Goal: Transaction & Acquisition: Purchase product/service

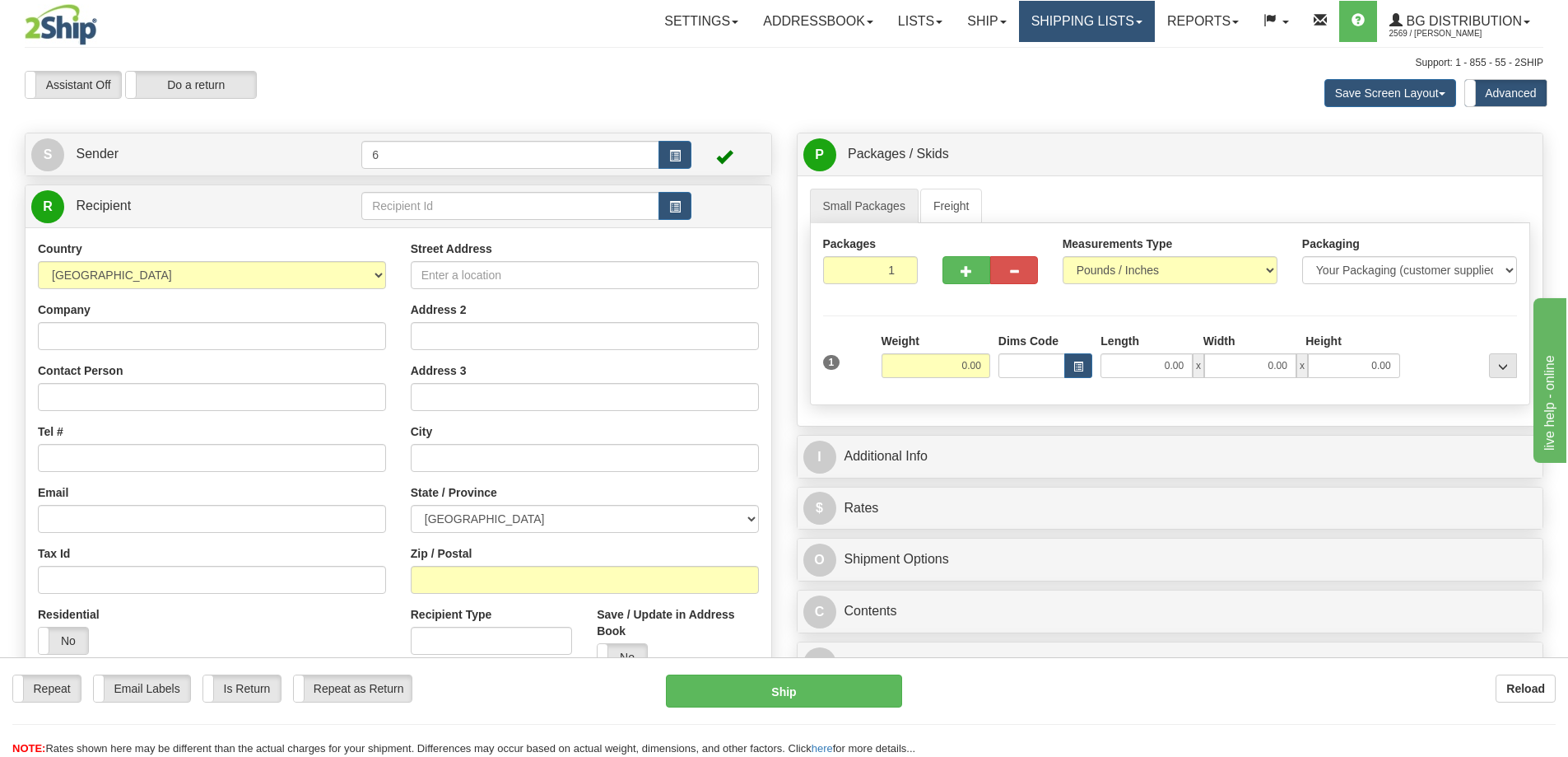
click at [1084, 22] on link "Shipping lists" at bounding box center [1087, 21] width 136 height 41
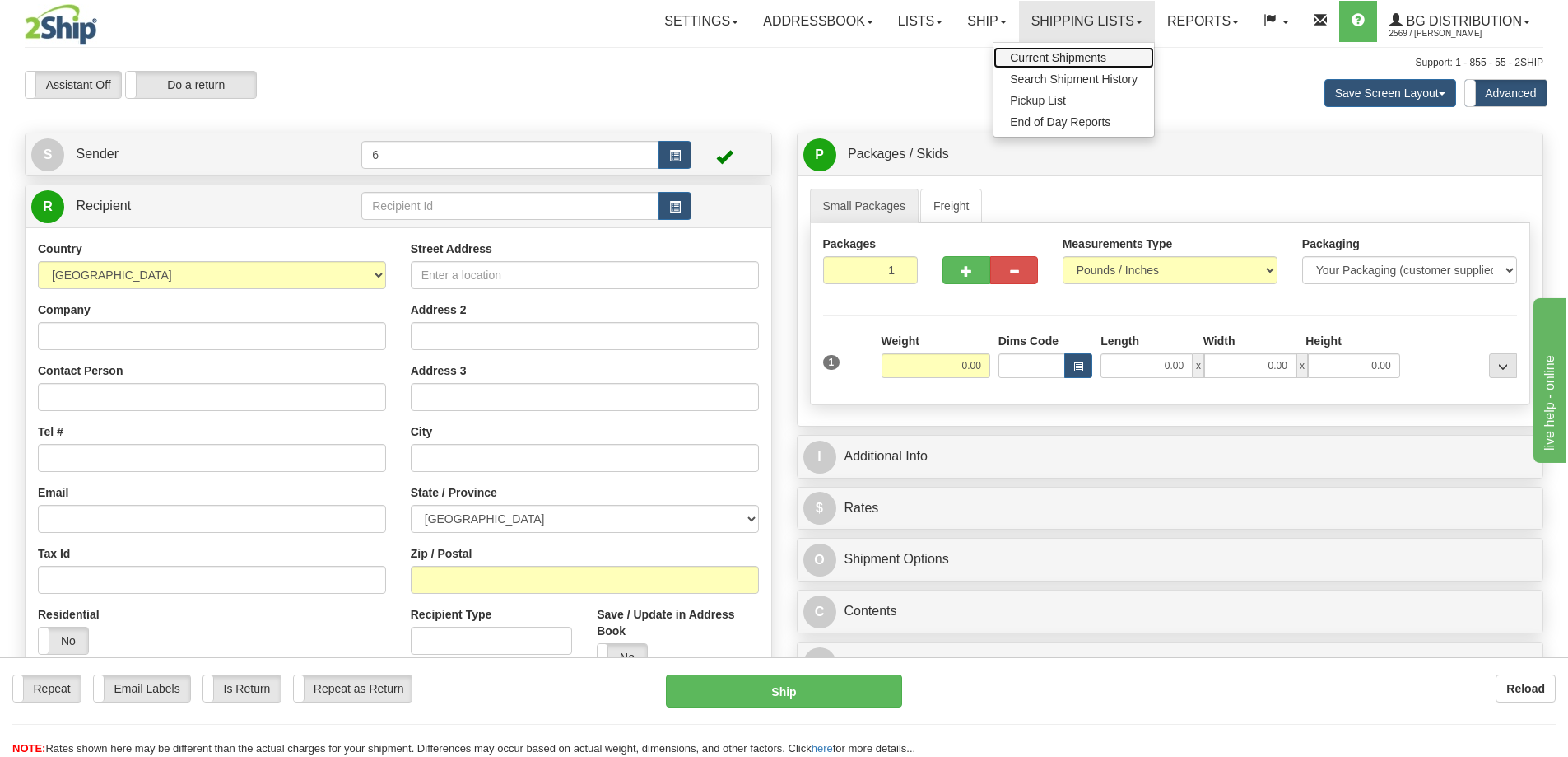
click at [1078, 61] on span "Current Shipments" at bounding box center [1057, 57] width 96 height 14
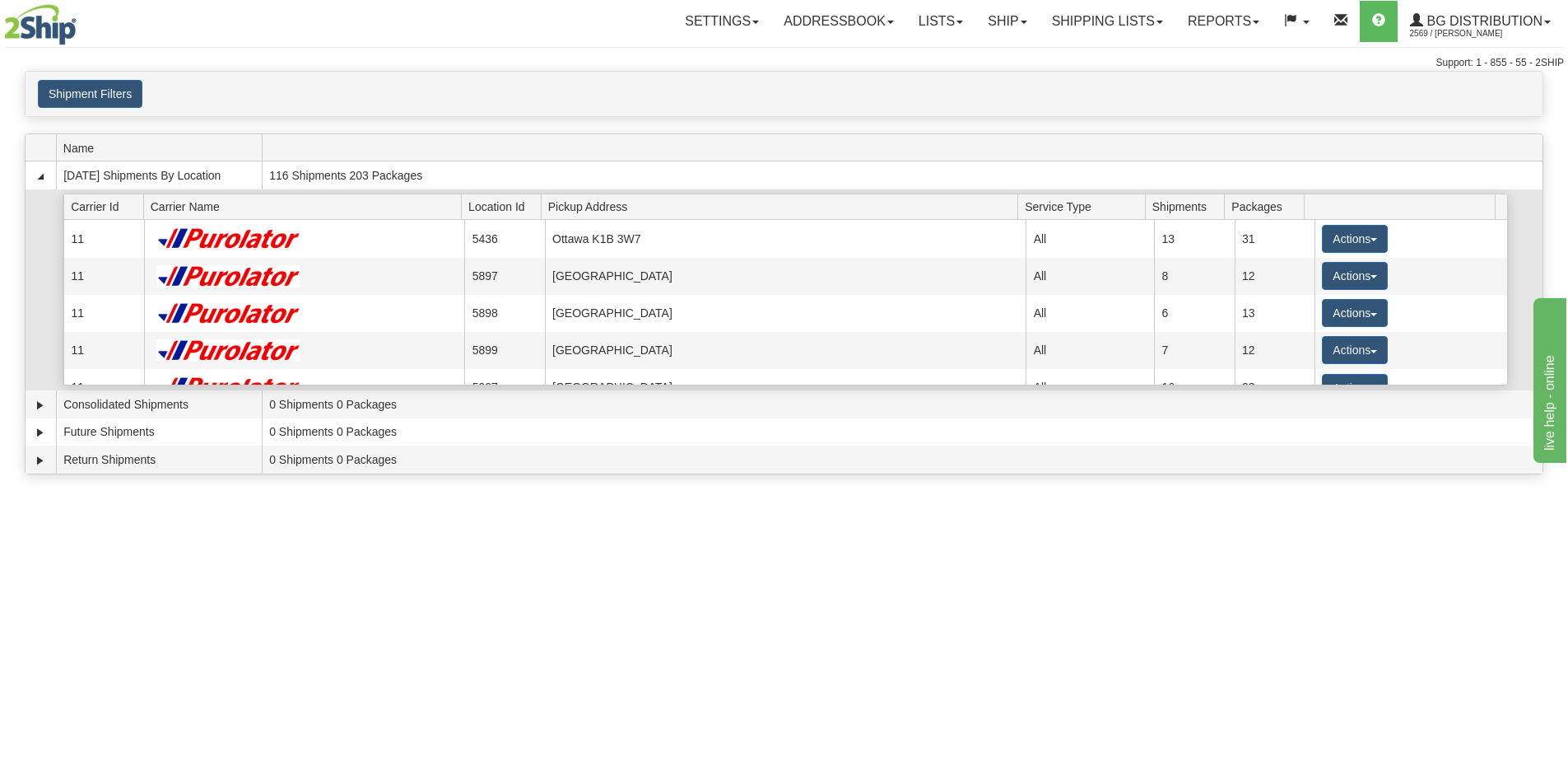
click at [571, 206] on span "Pickup Address" at bounding box center [783, 206] width 470 height 25
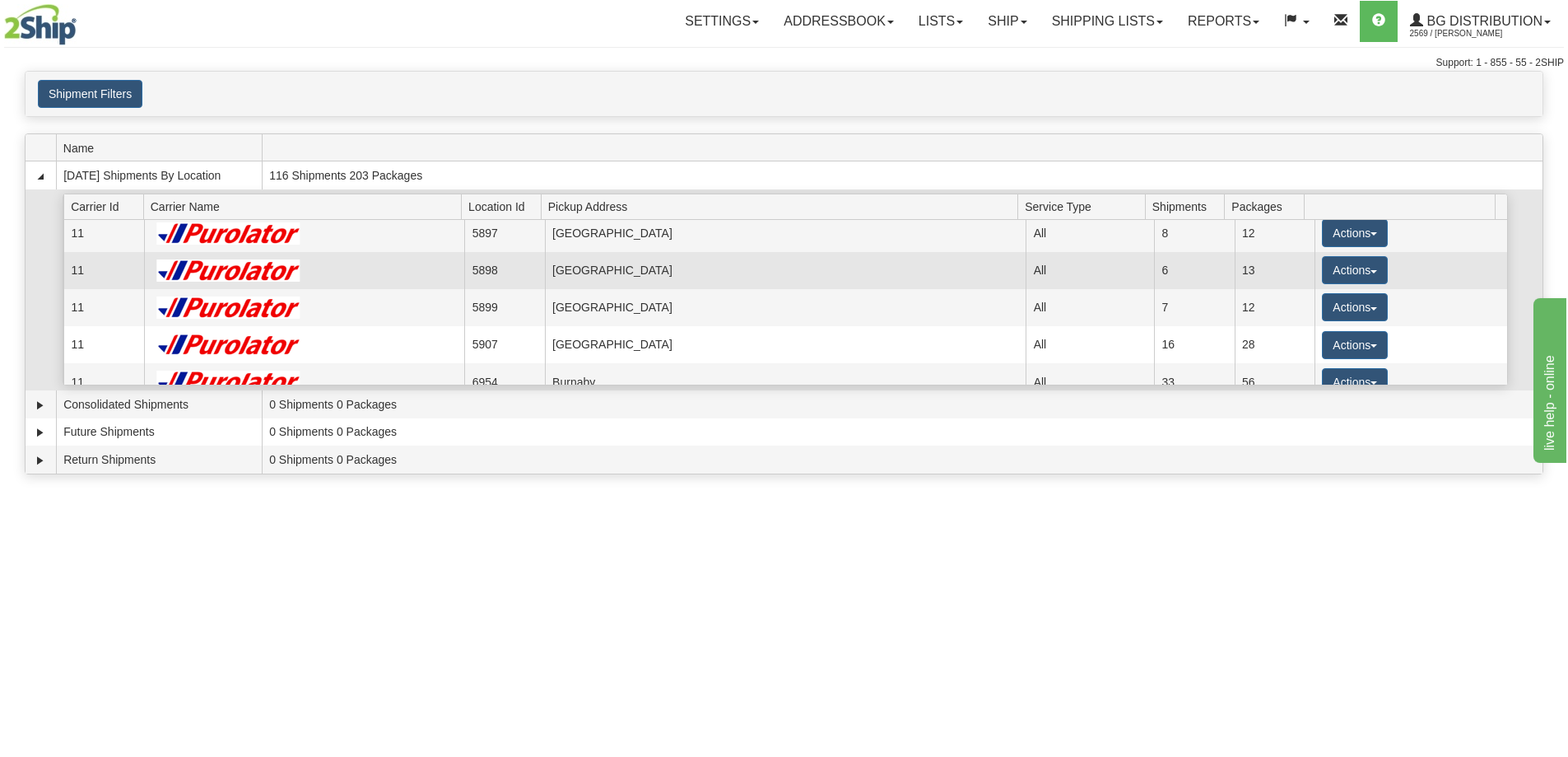
scroll to position [83, 0]
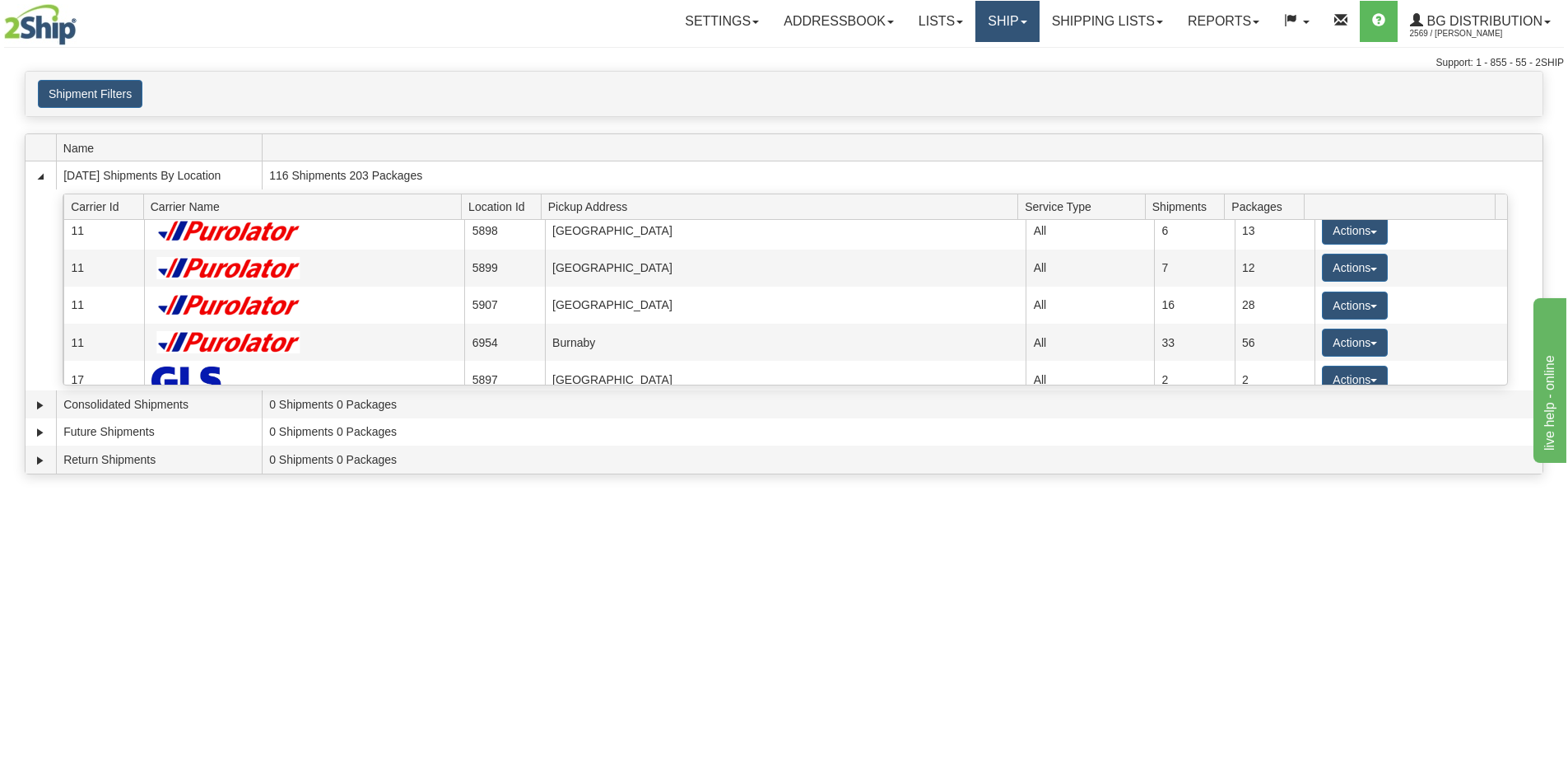
click at [985, 23] on link "Ship" at bounding box center [1007, 21] width 63 height 41
click at [986, 59] on link "Ship Screen" at bounding box center [974, 57] width 130 height 21
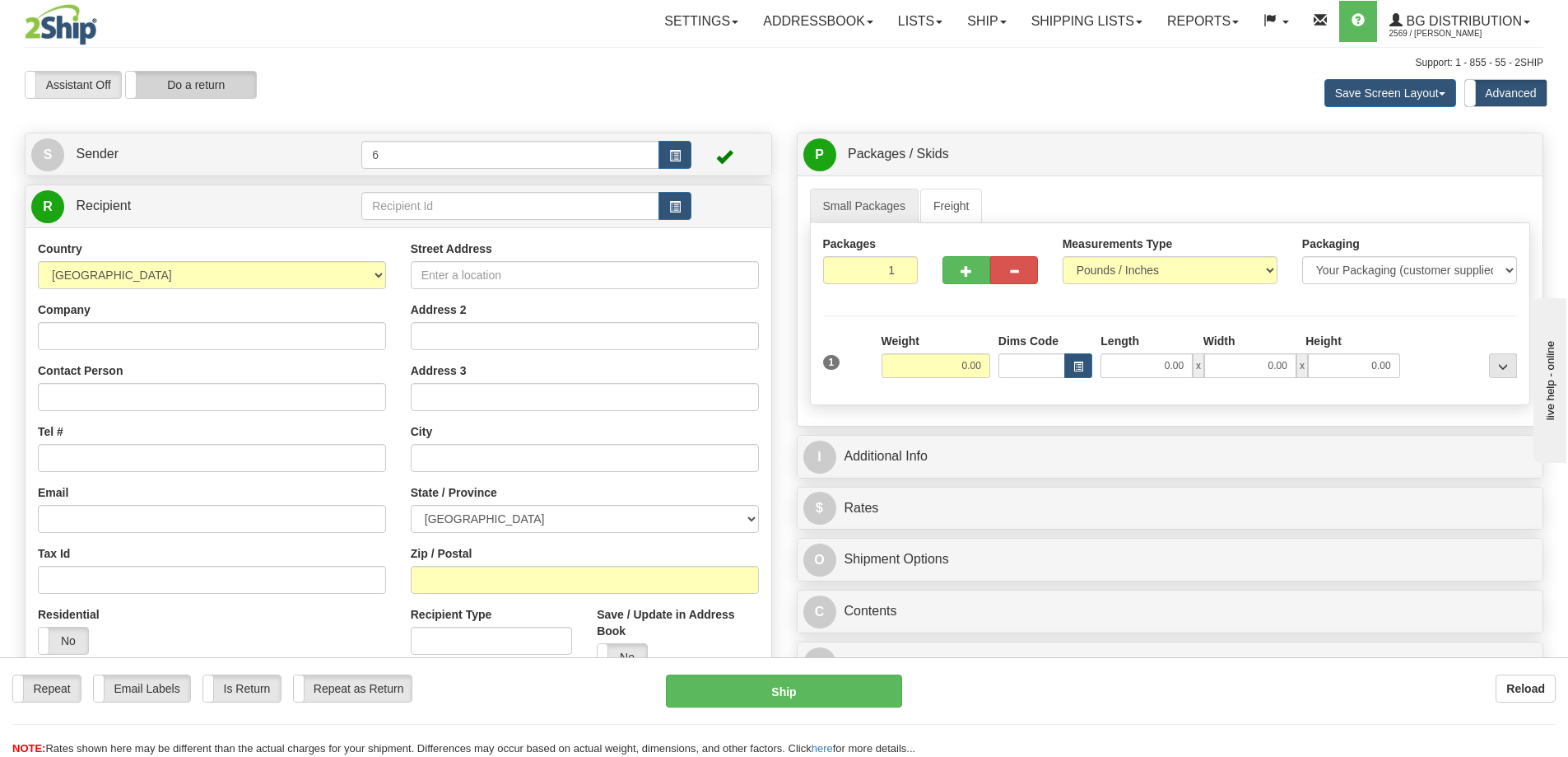
click at [201, 97] on label "Do a return" at bounding box center [191, 85] width 130 height 26
type input "6"
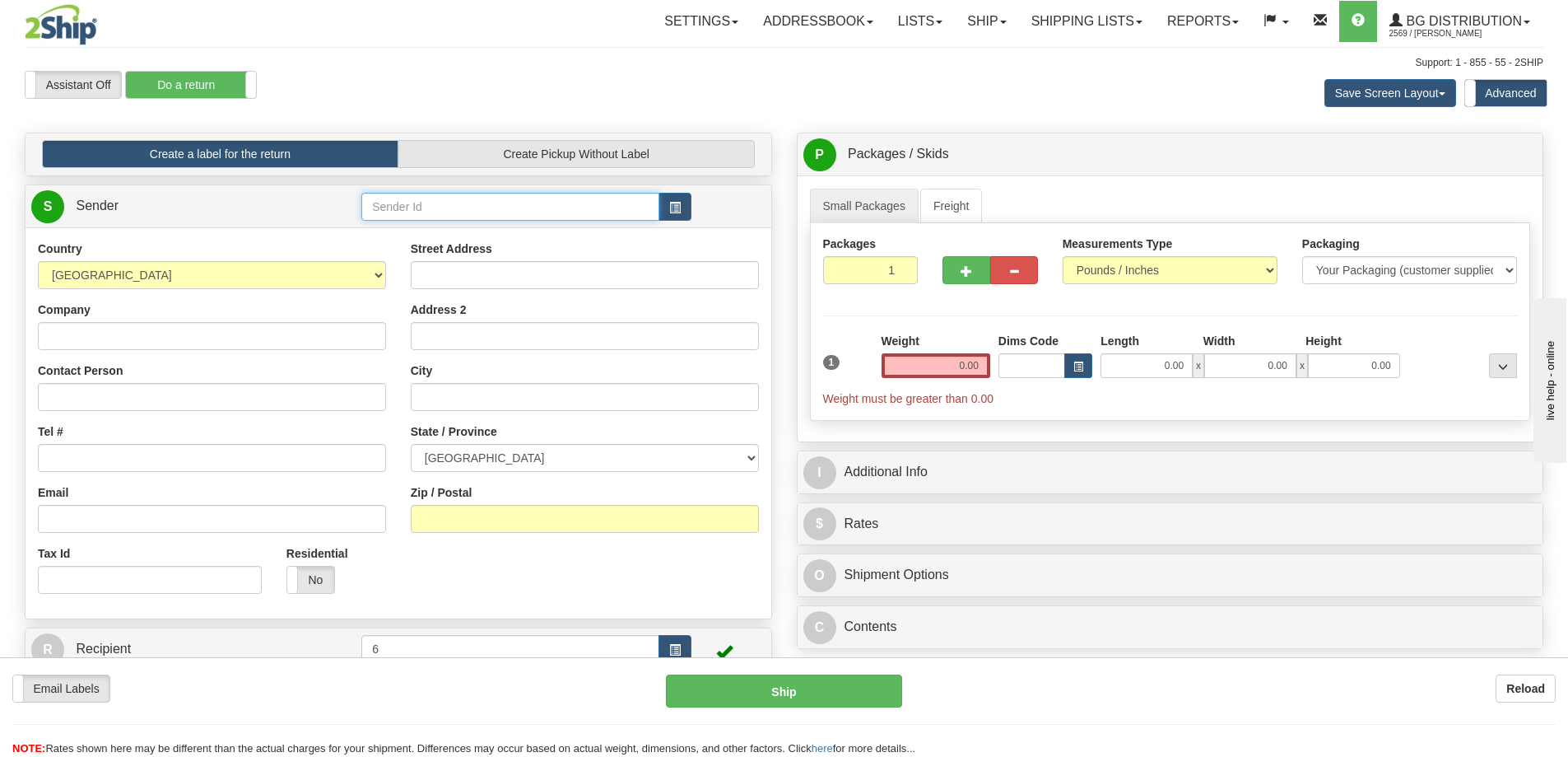
click at [415, 210] on input "text" at bounding box center [511, 206] width 298 height 28
type input "44018"
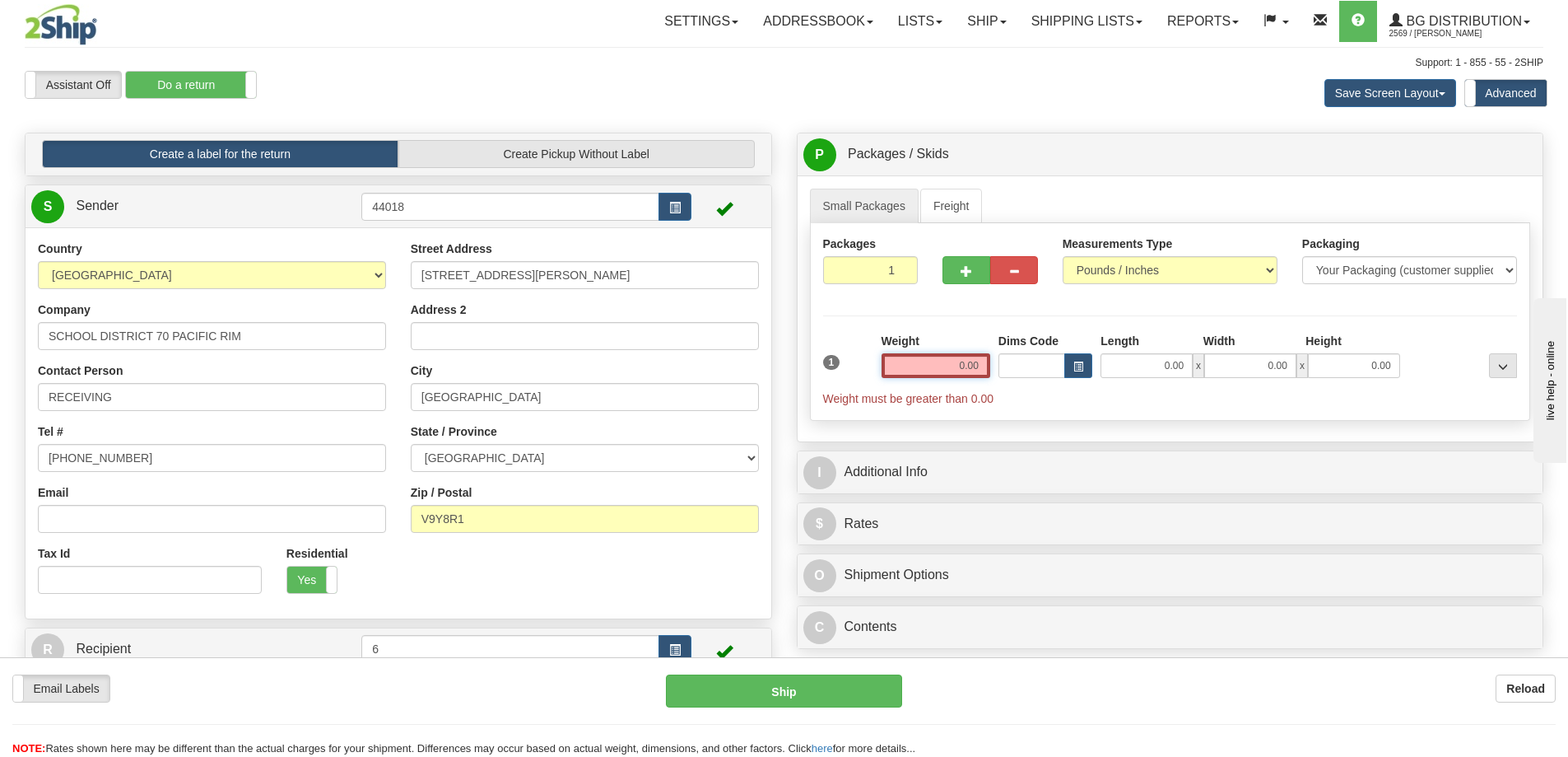
click at [960, 368] on input "0.00" at bounding box center [936, 365] width 109 height 24
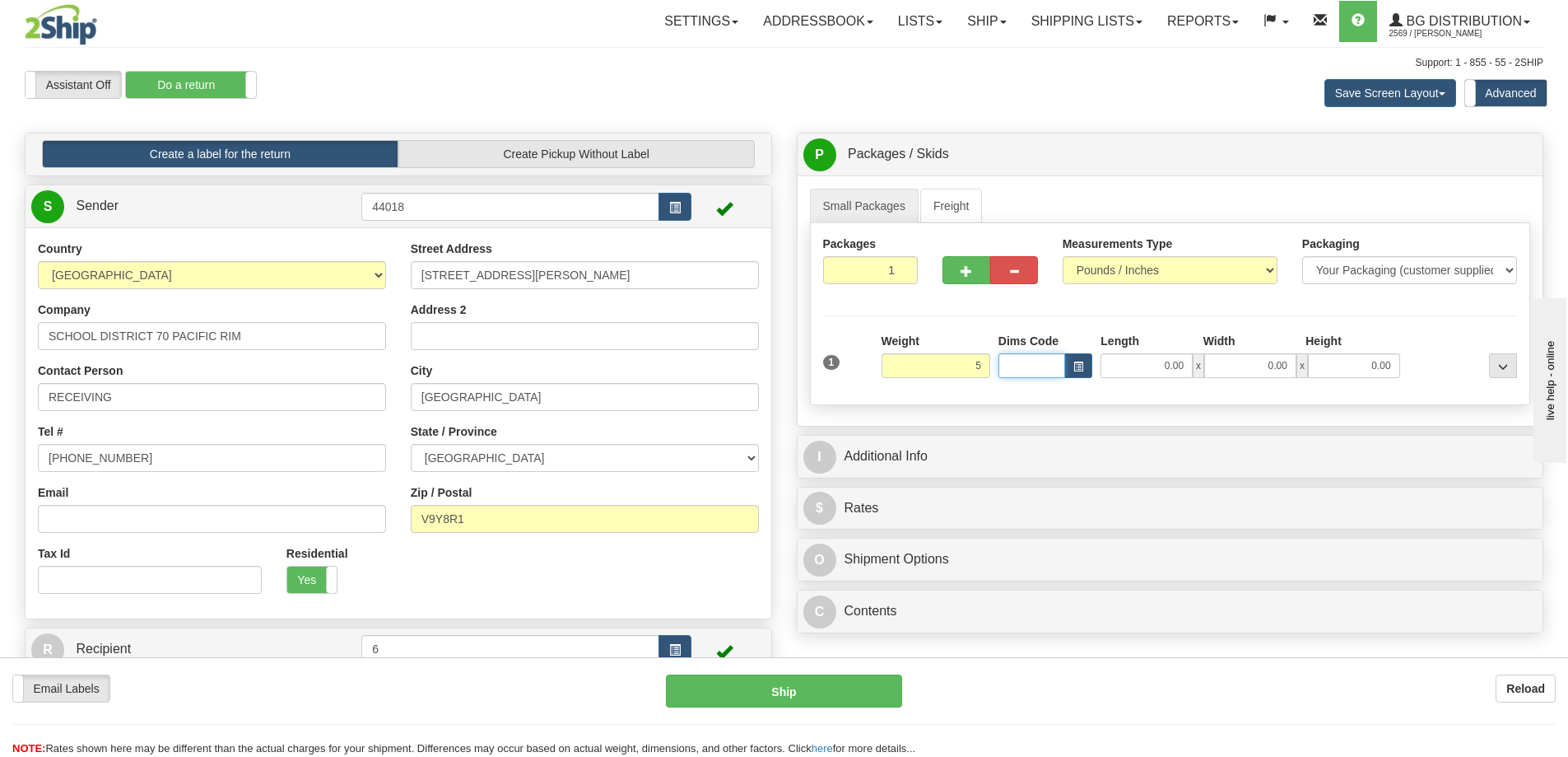
type input "5.00"
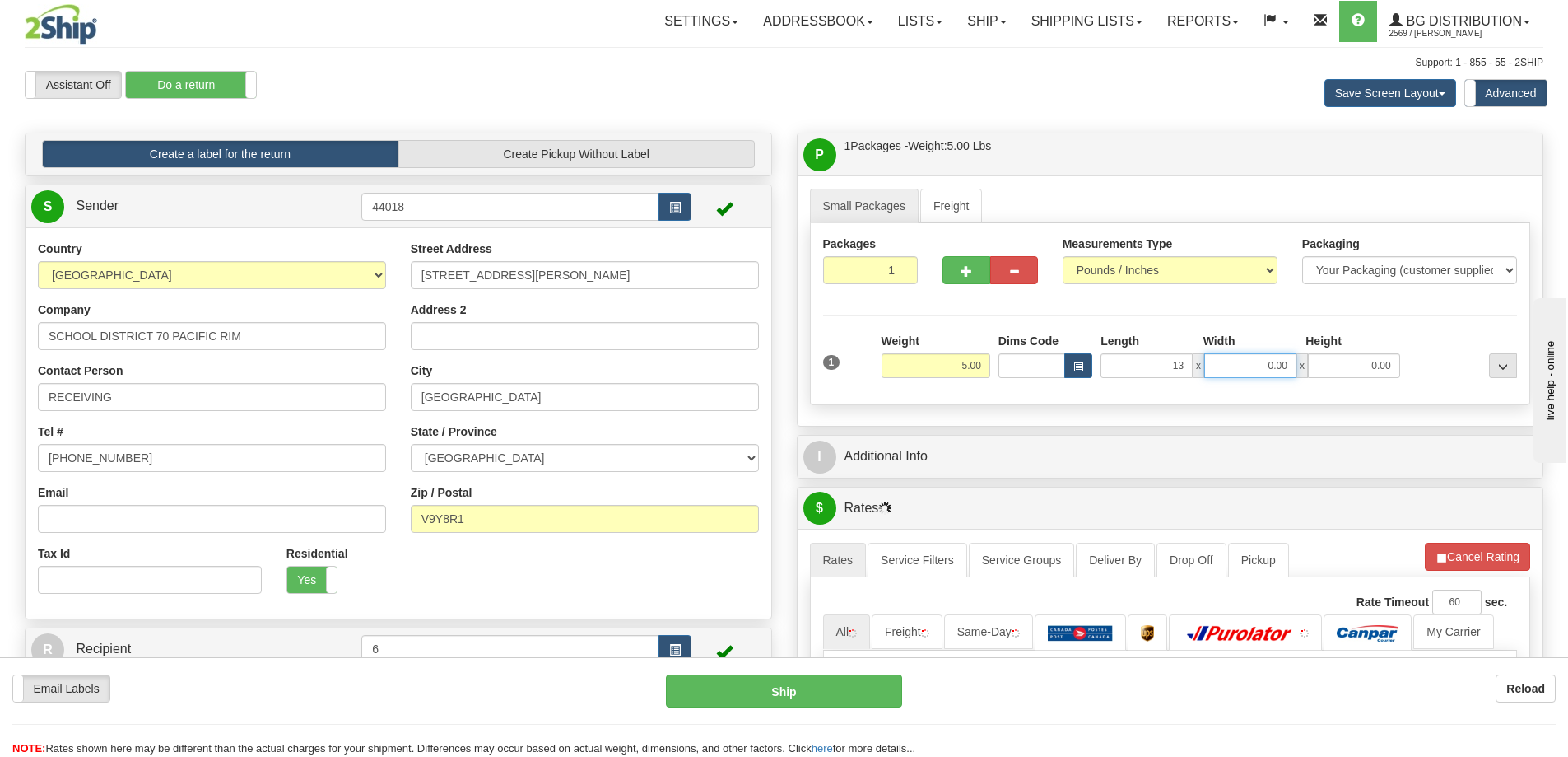
type input "13.00"
type input "7.00"
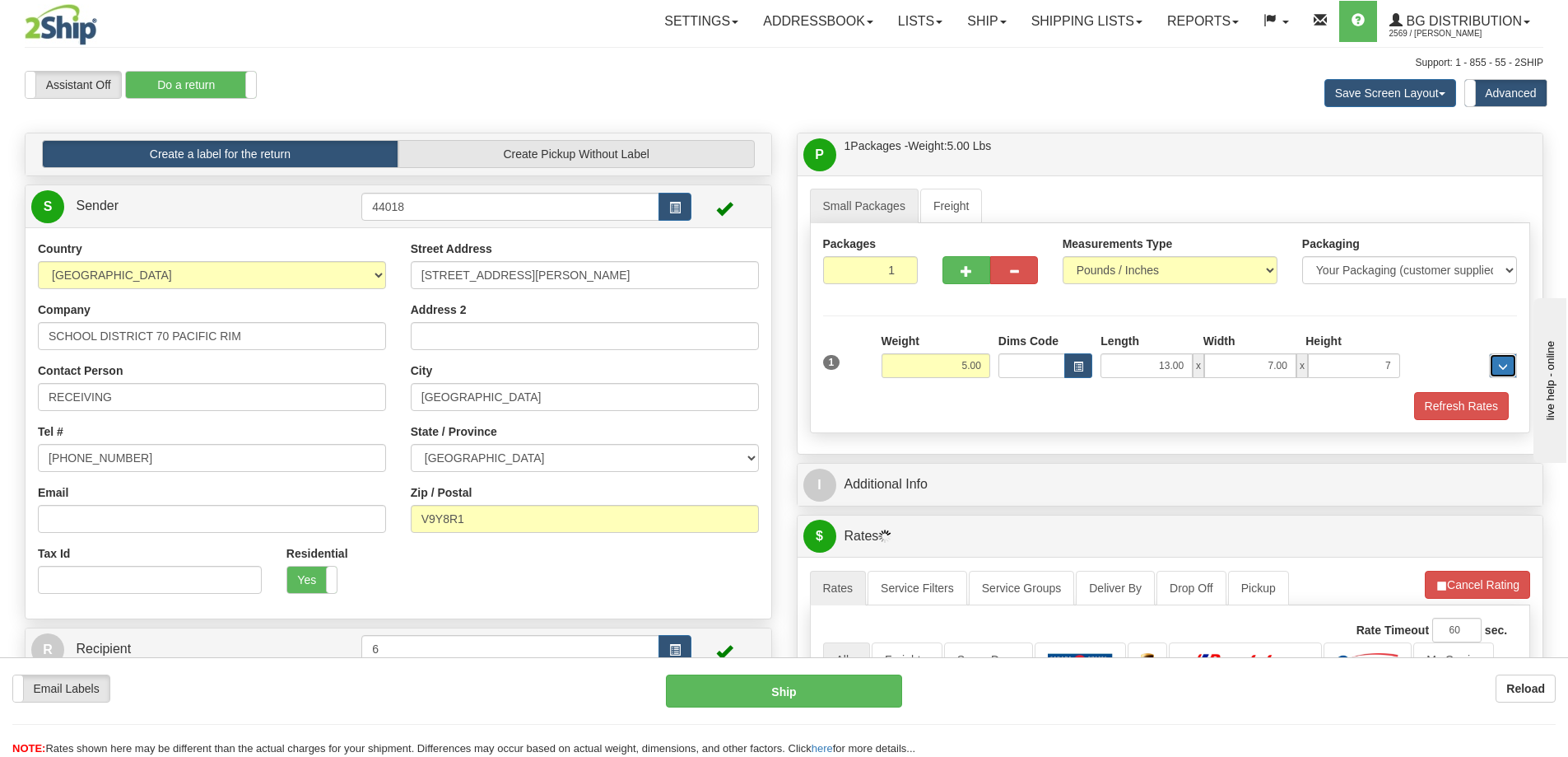
type input "7.00"
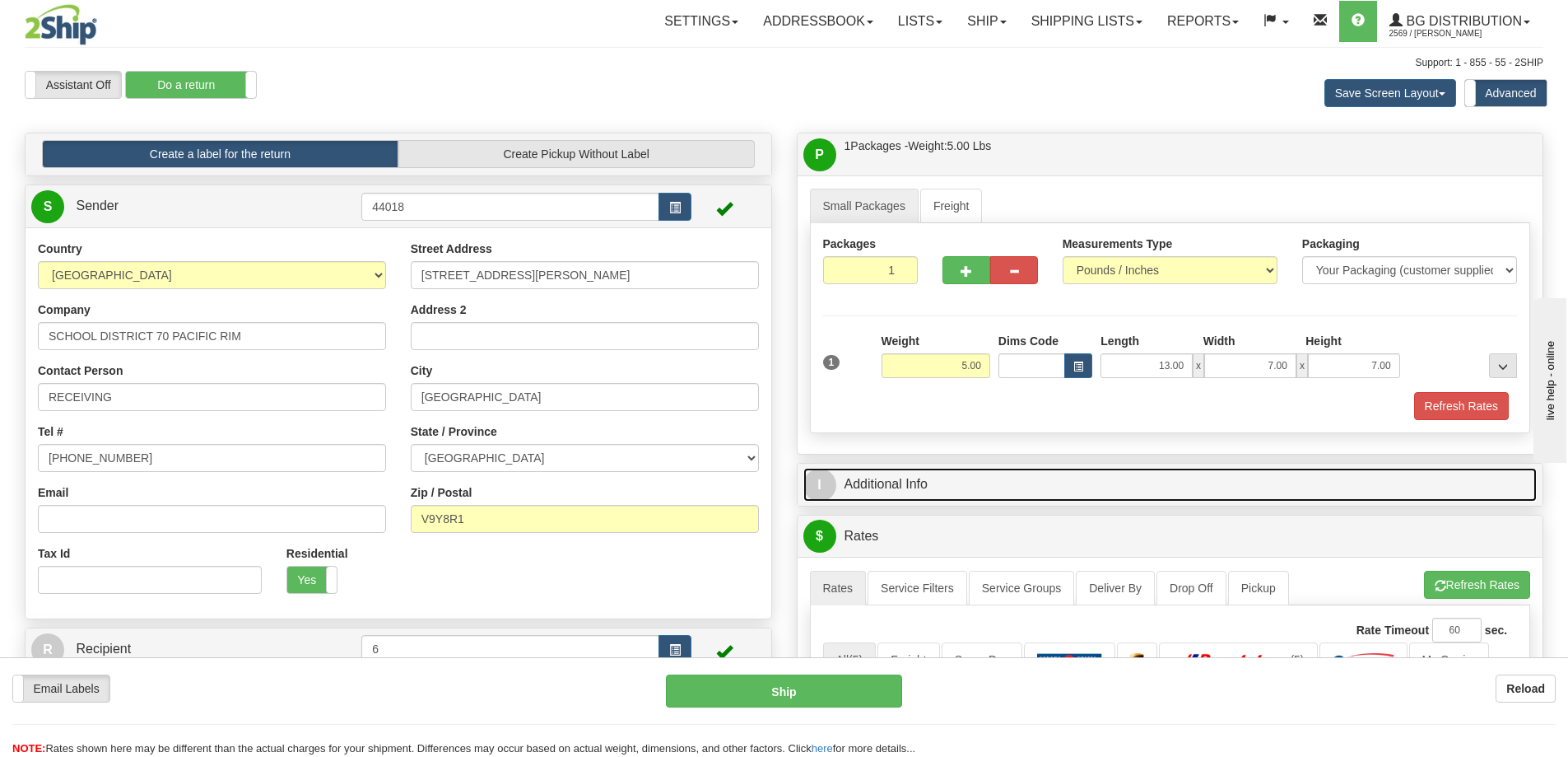
click at [992, 480] on link "I Additional Info" at bounding box center [1170, 485] width 734 height 34
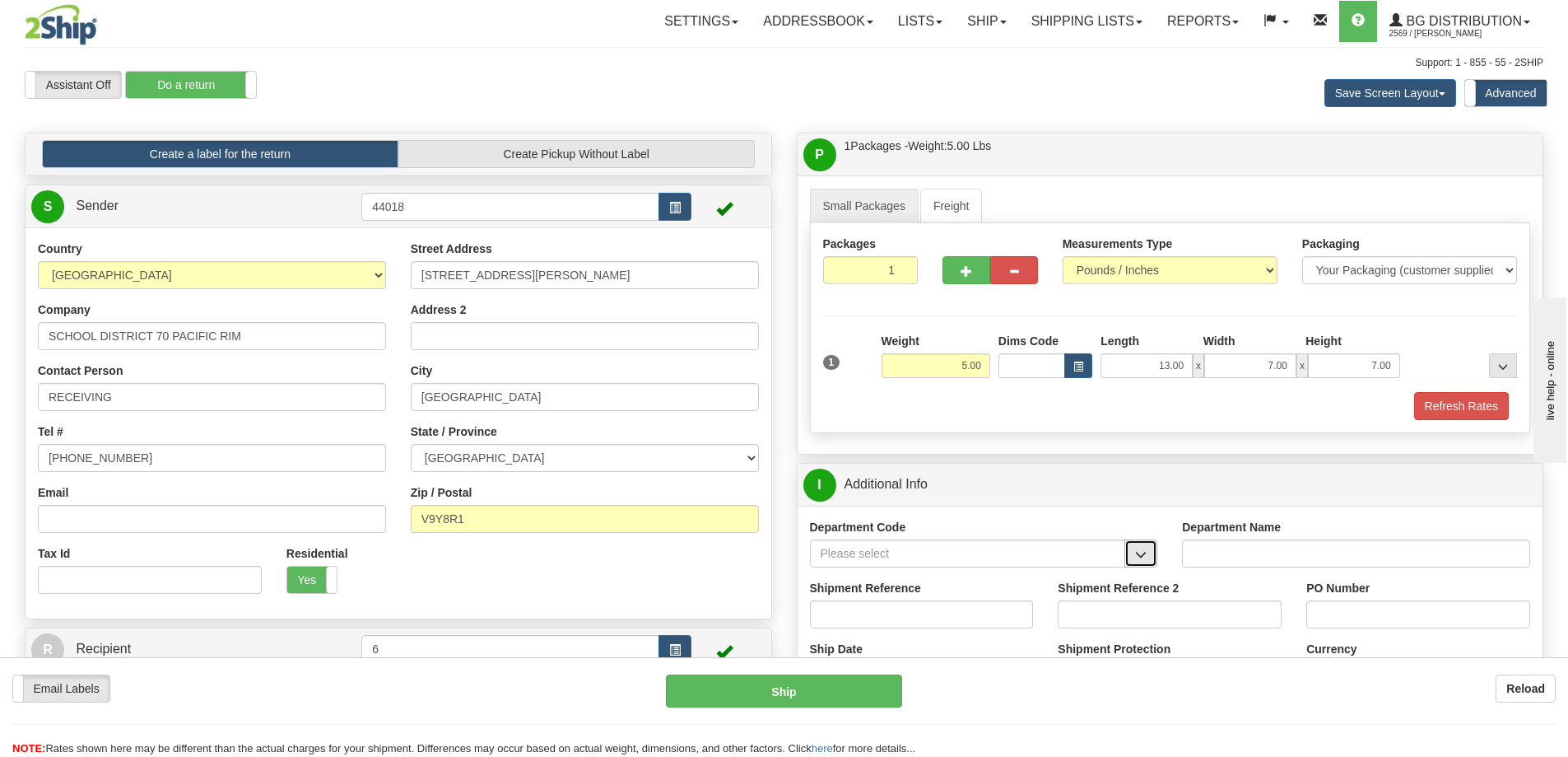
click at [1135, 556] on span "button" at bounding box center [1141, 555] width 12 height 11
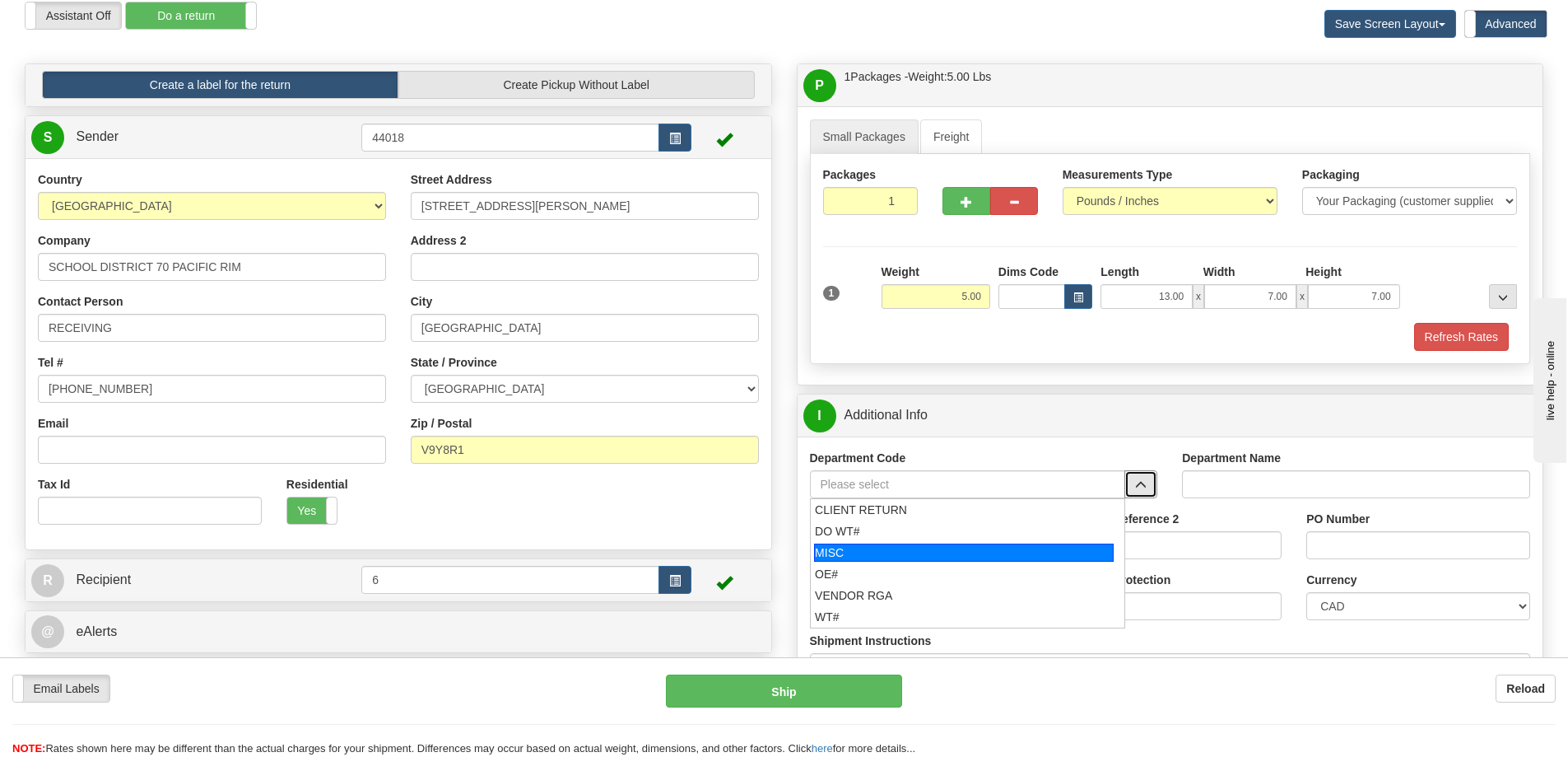
scroll to position [164, 0]
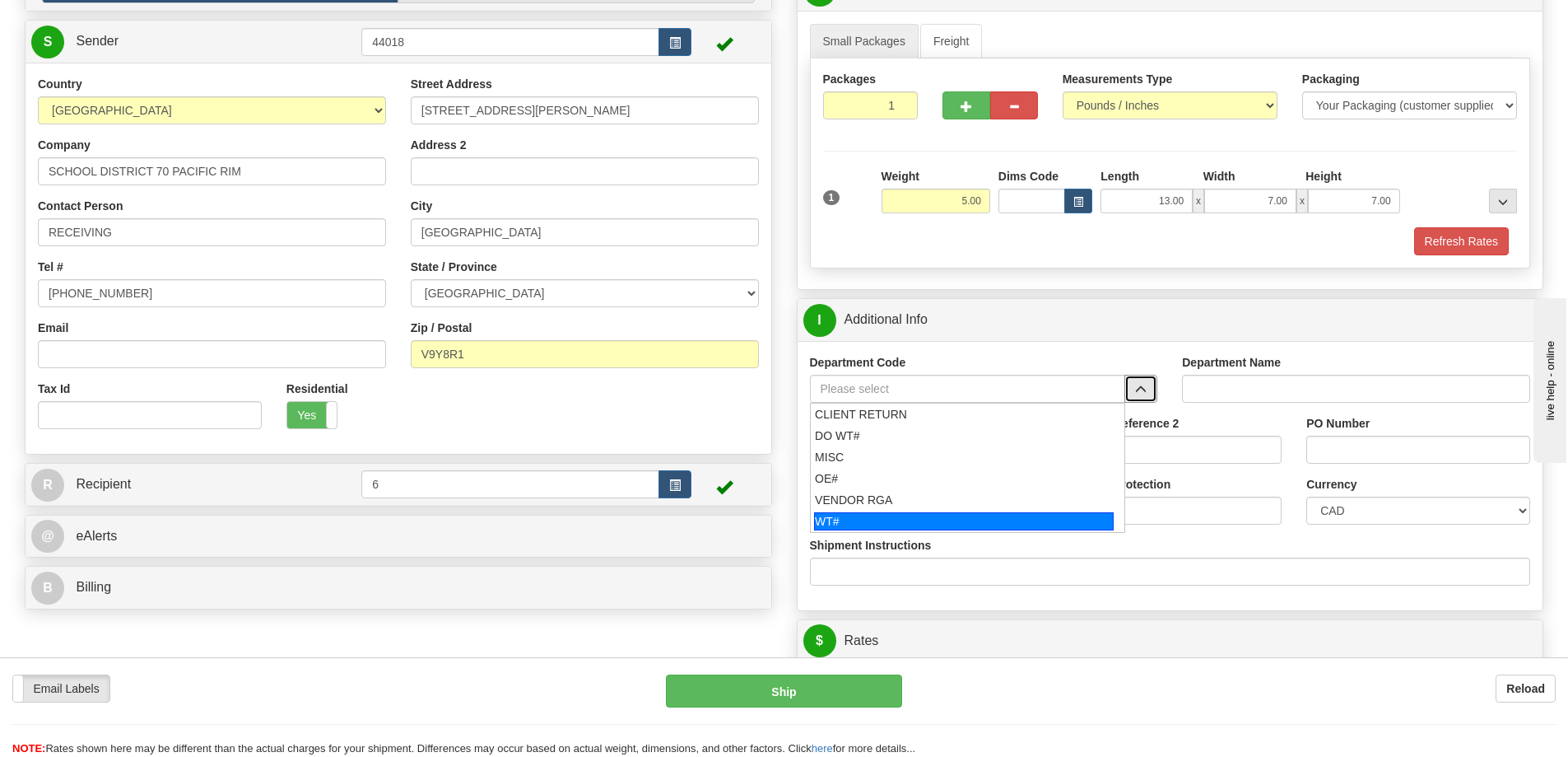
click at [841, 522] on div "WT#" at bounding box center [964, 521] width 300 height 18
type input "WT#"
type input "WAREHOUSE TRANSFERS"
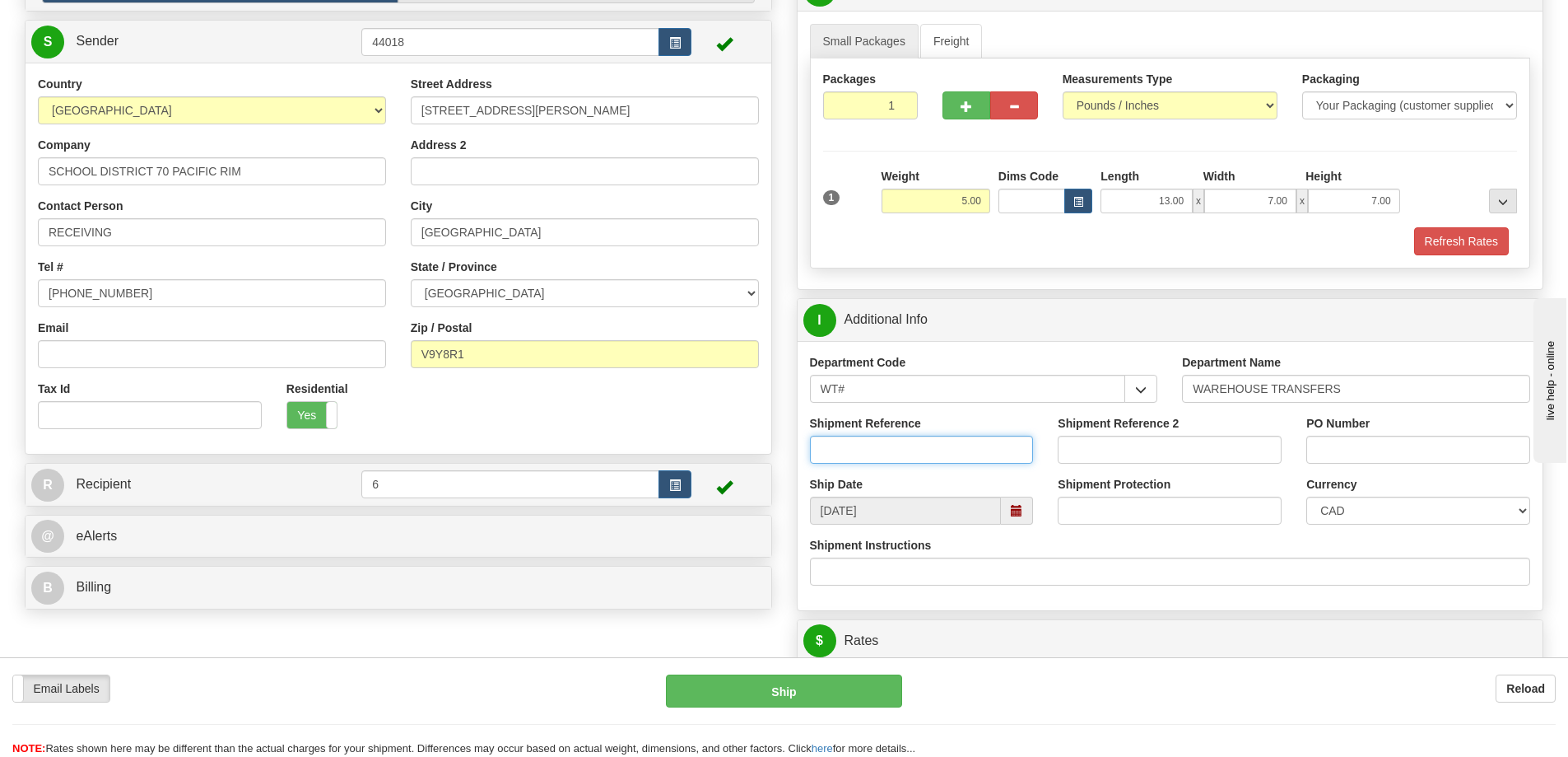
click at [913, 456] on input "Shipment Reference" at bounding box center [922, 450] width 224 height 28
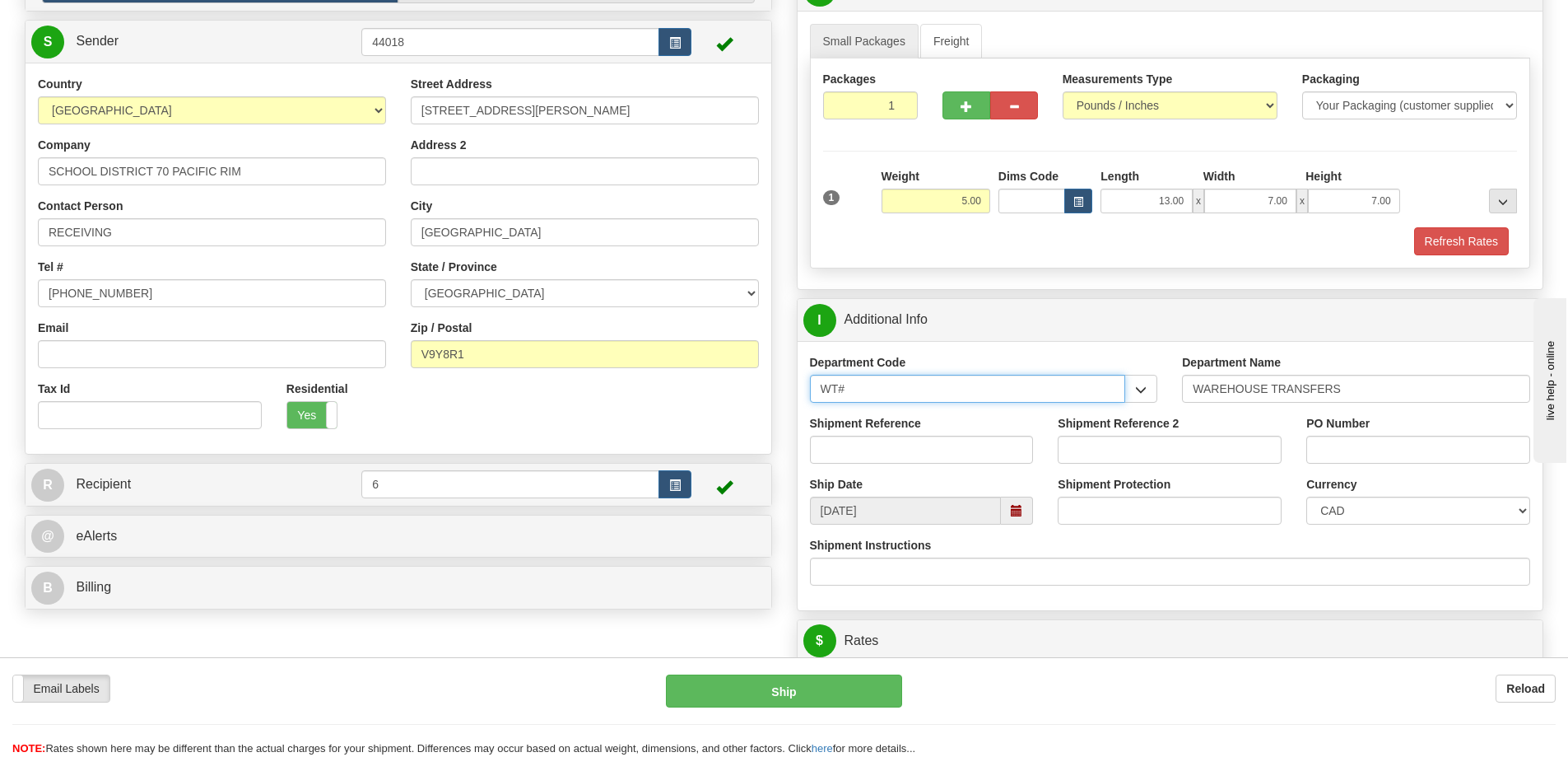
drag, startPoint x: 1048, startPoint y: 389, endPoint x: 554, endPoint y: 399, distance: 494.1
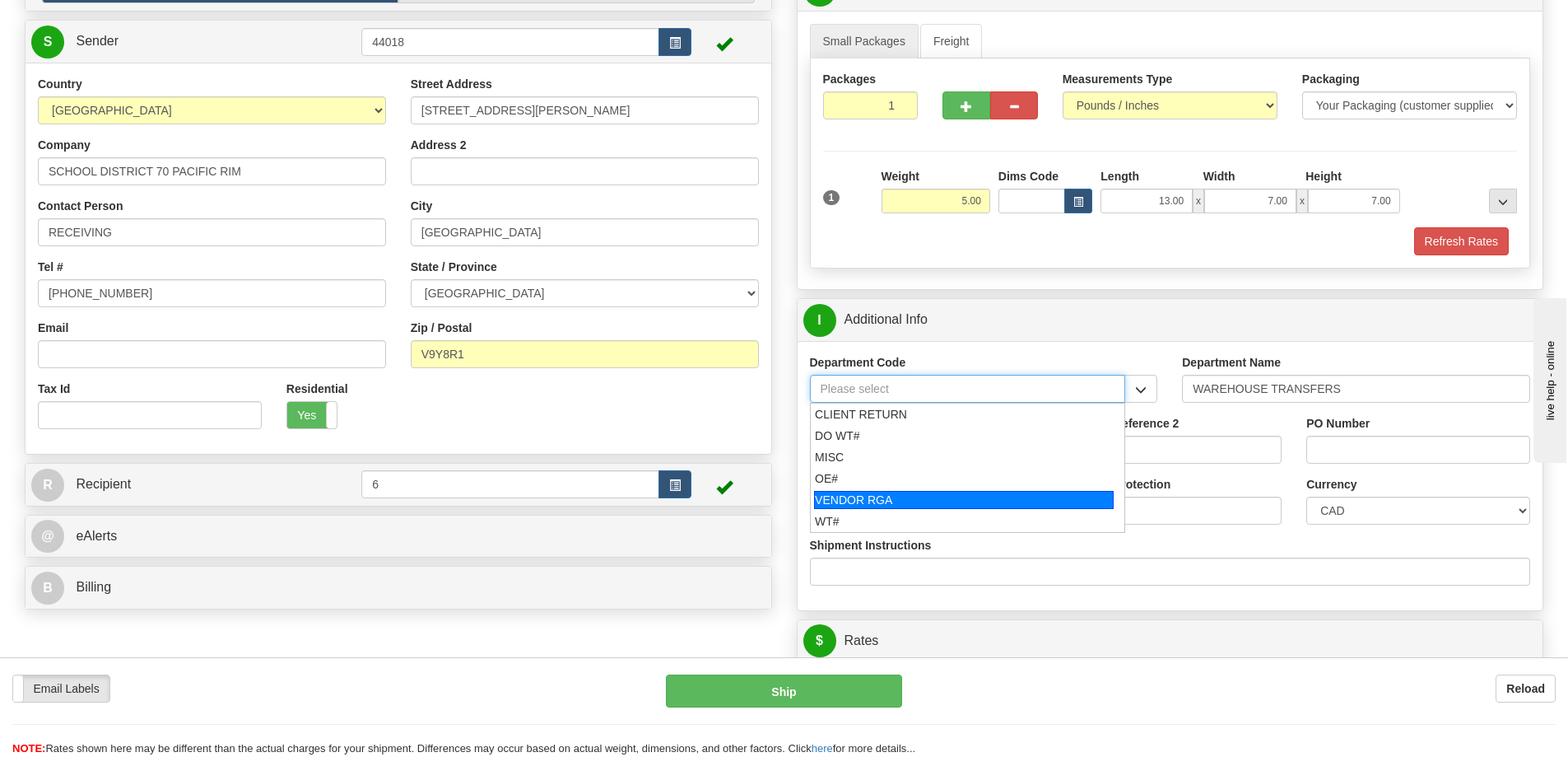
click at [846, 495] on div "VENDOR RGA" at bounding box center [964, 499] width 300 height 18
type input "VENDOR RGA"
type input "VENDOR RETURNS"
type input "VENDOR RGA"
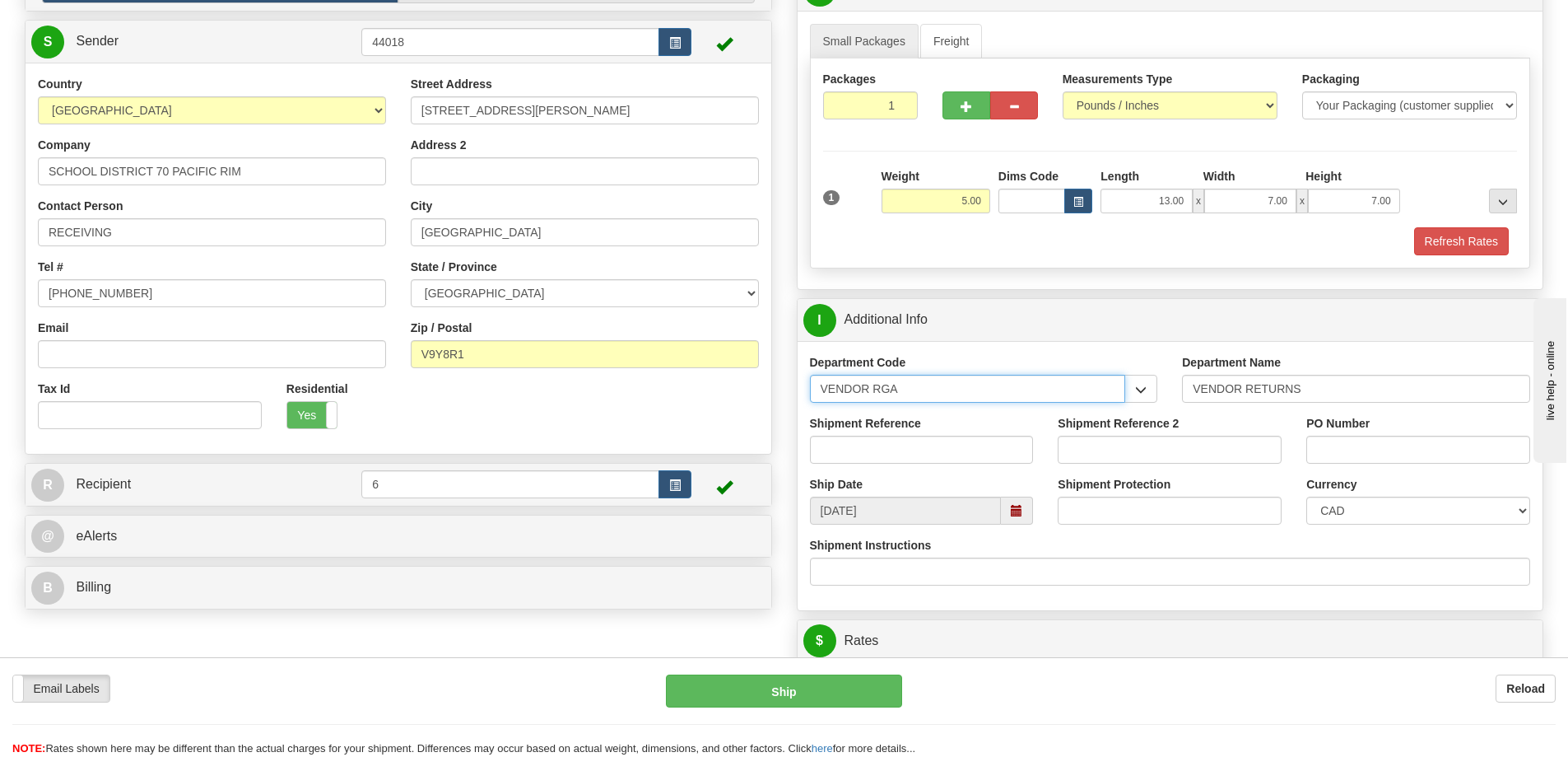
drag, startPoint x: 916, startPoint y: 396, endPoint x: 659, endPoint y: 391, distance: 257.0
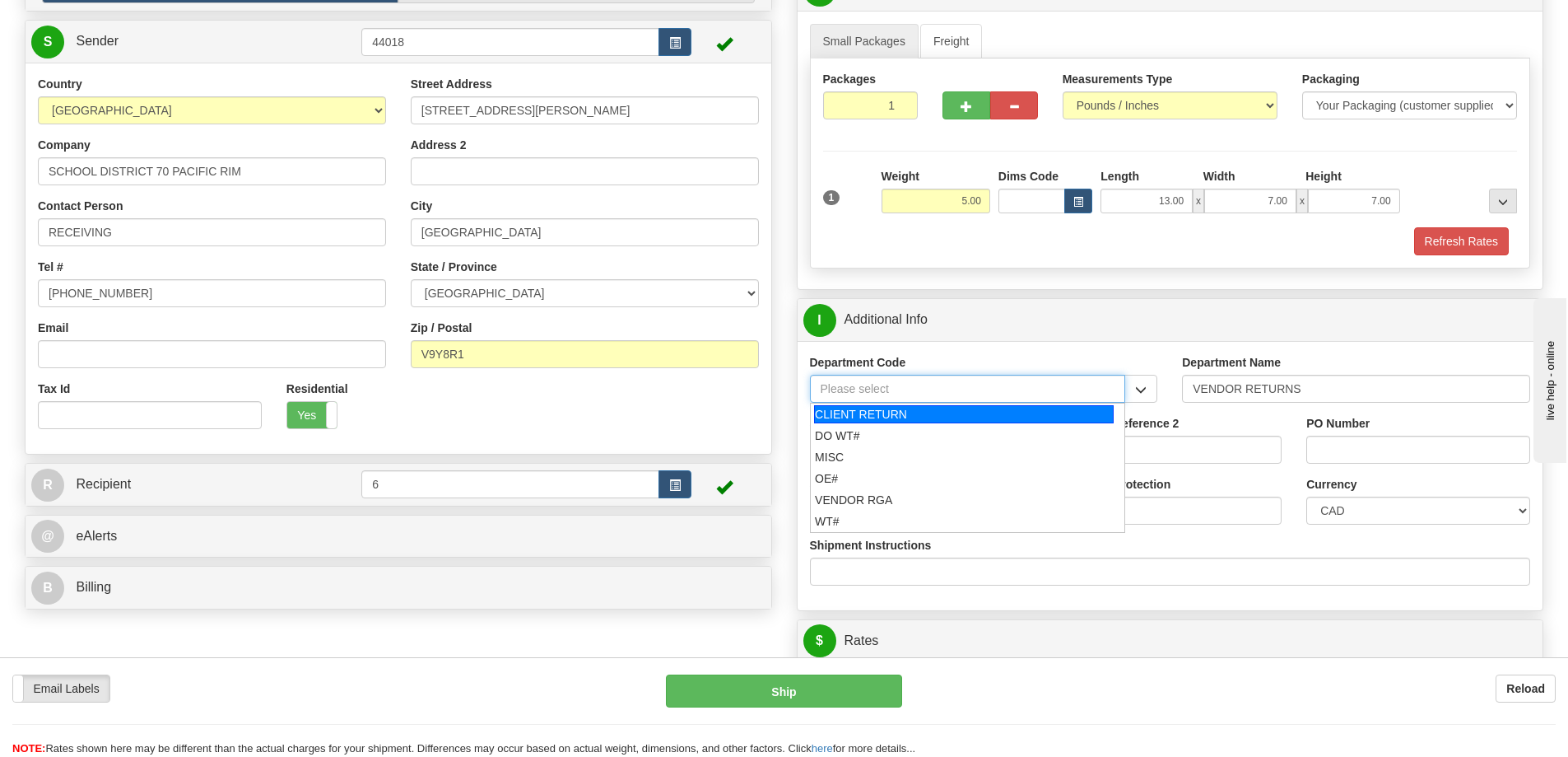
click at [864, 421] on div "CLIENT RETURN" at bounding box center [964, 414] width 300 height 18
type input "CLIENT RETURN"
type input "RETURN LABELS"
type input "CLIENT RETURN"
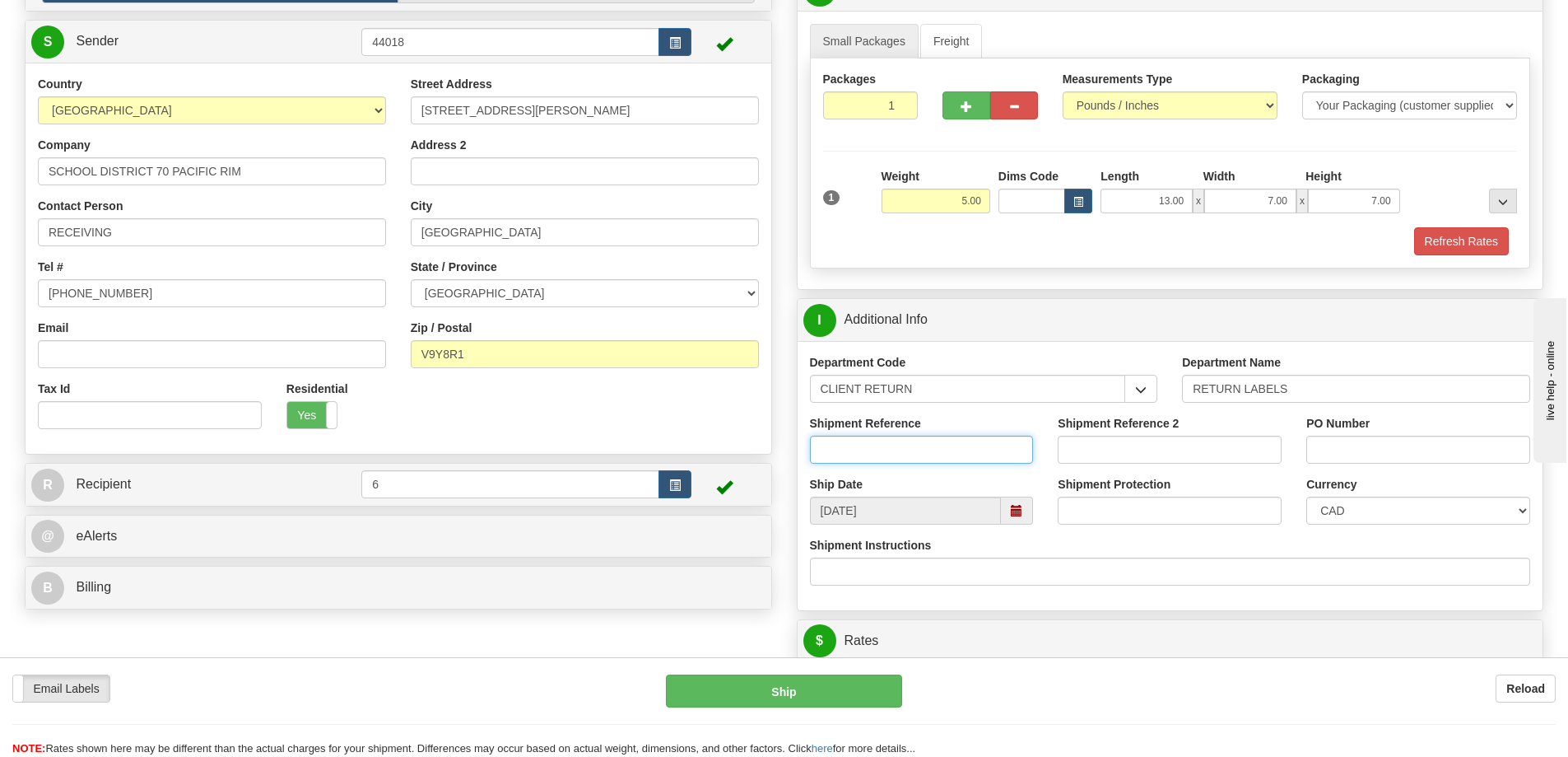
click at [868, 451] on input "Shipment Reference" at bounding box center [922, 450] width 224 height 28
type input "60033867-00"
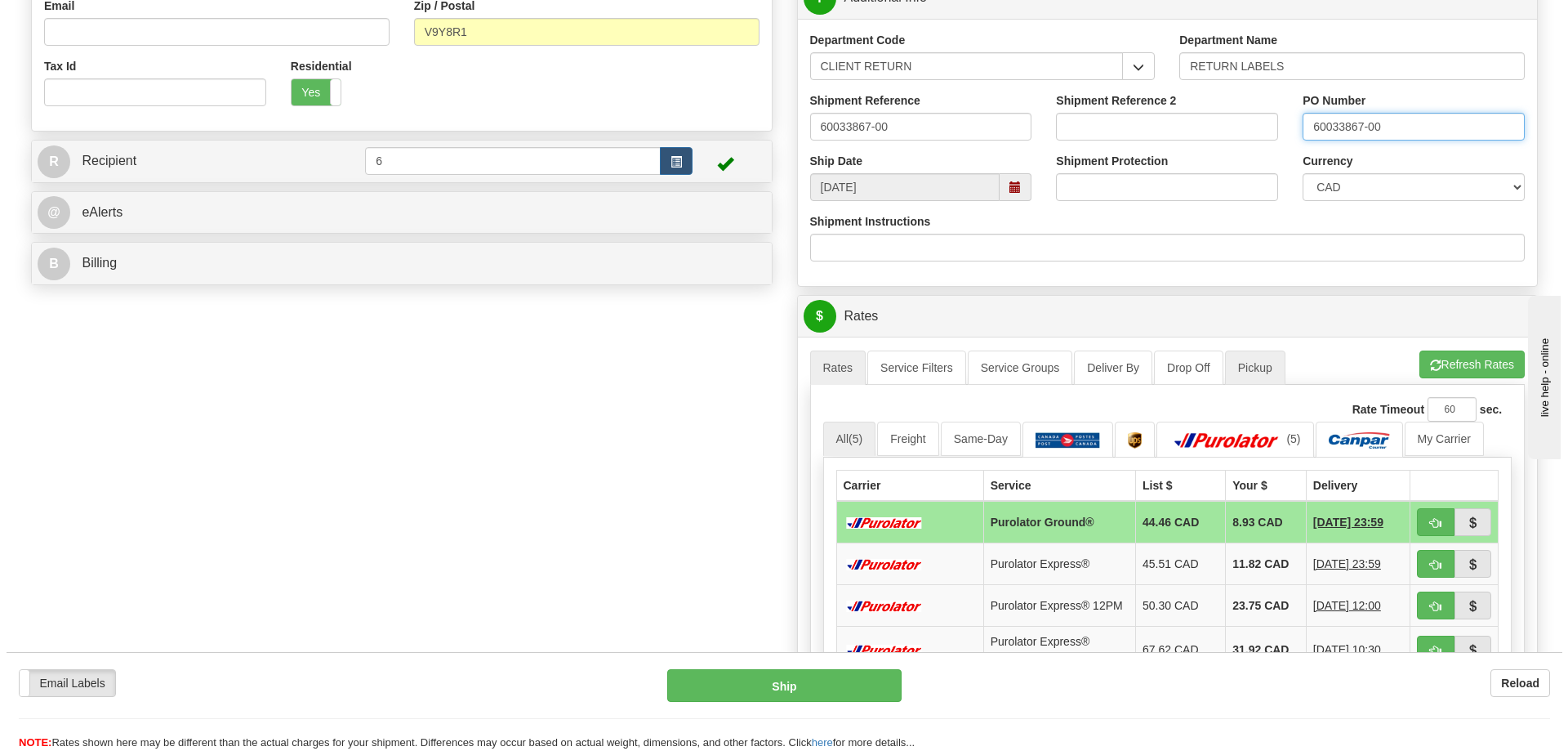
scroll to position [490, 0]
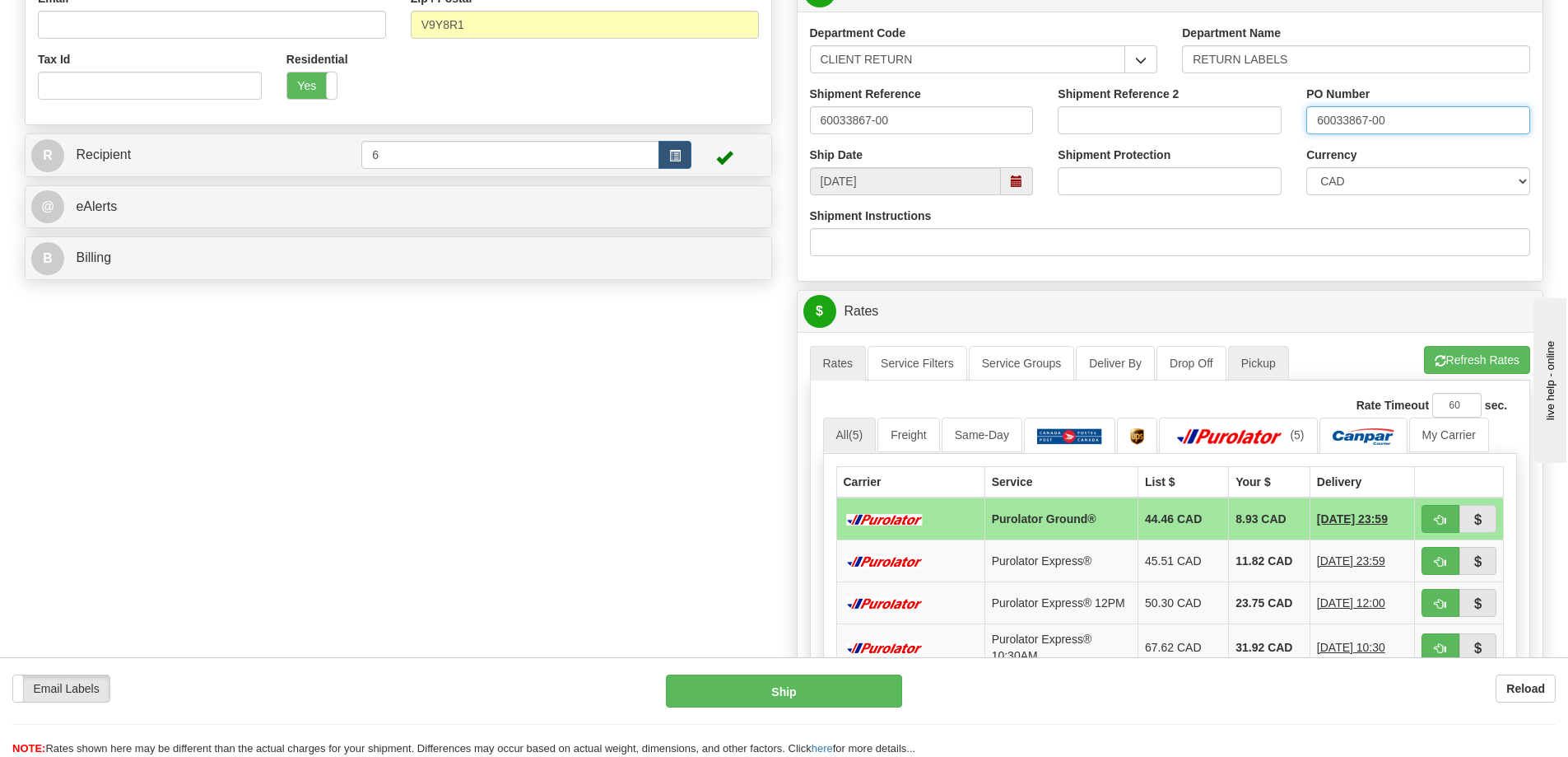
type input "60033867-00"
click at [1267, 371] on link "Pickup" at bounding box center [1259, 363] width 61 height 35
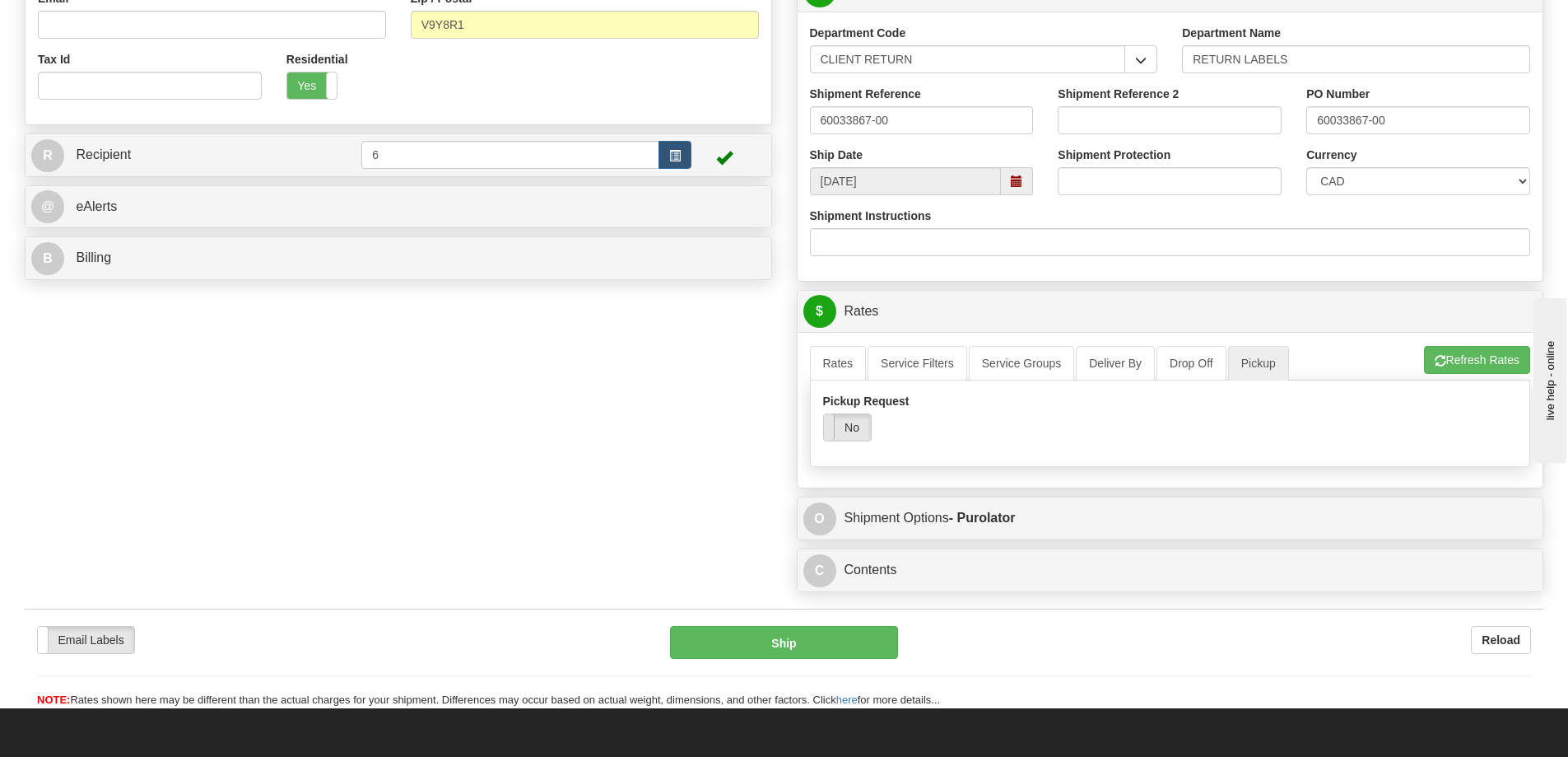
click at [833, 434] on span at bounding box center [824, 427] width 21 height 26
click at [849, 378] on link "Rates" at bounding box center [838, 363] width 56 height 35
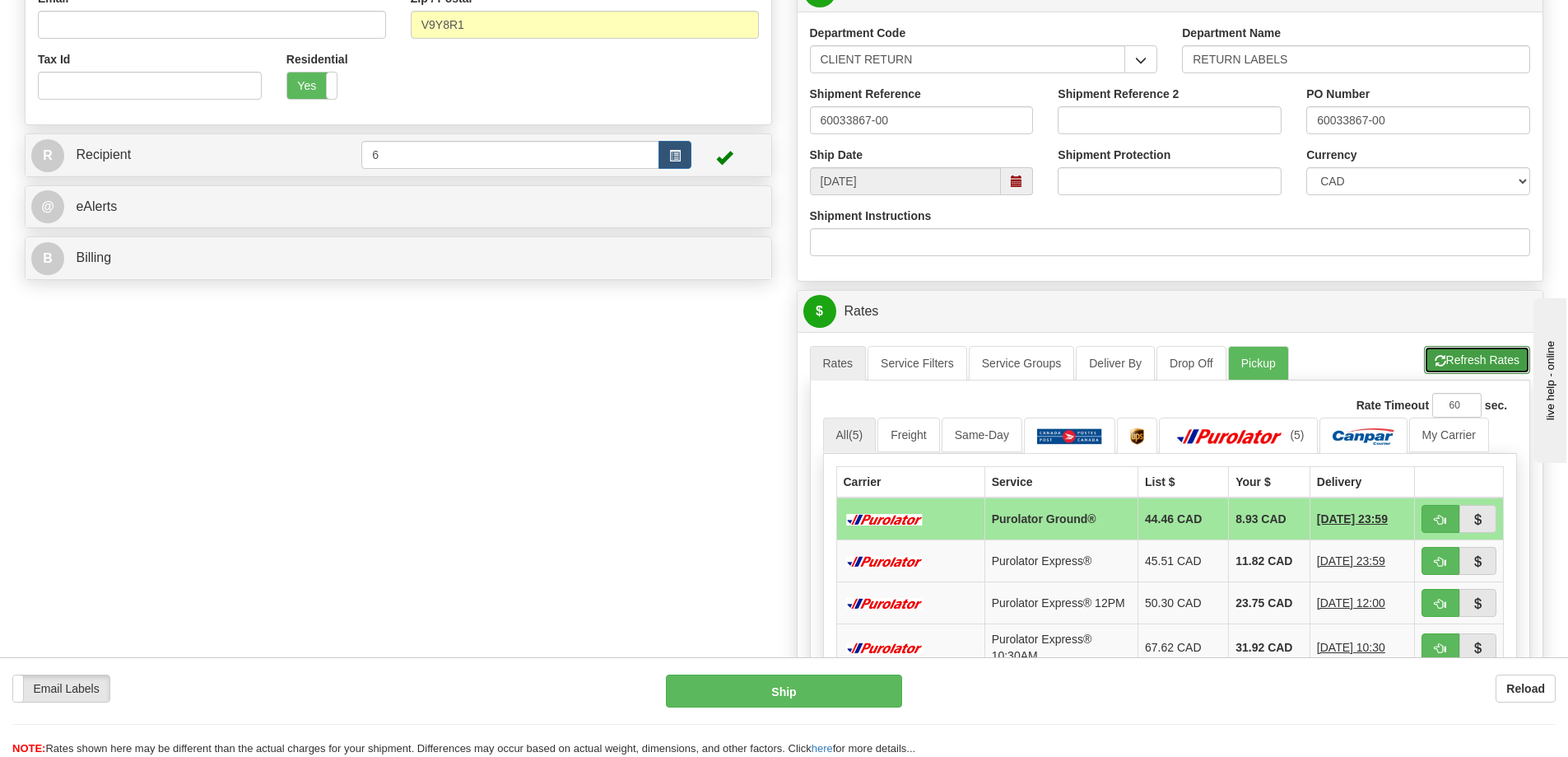
click at [1476, 361] on button "Refresh Rates" at bounding box center [1477, 359] width 106 height 28
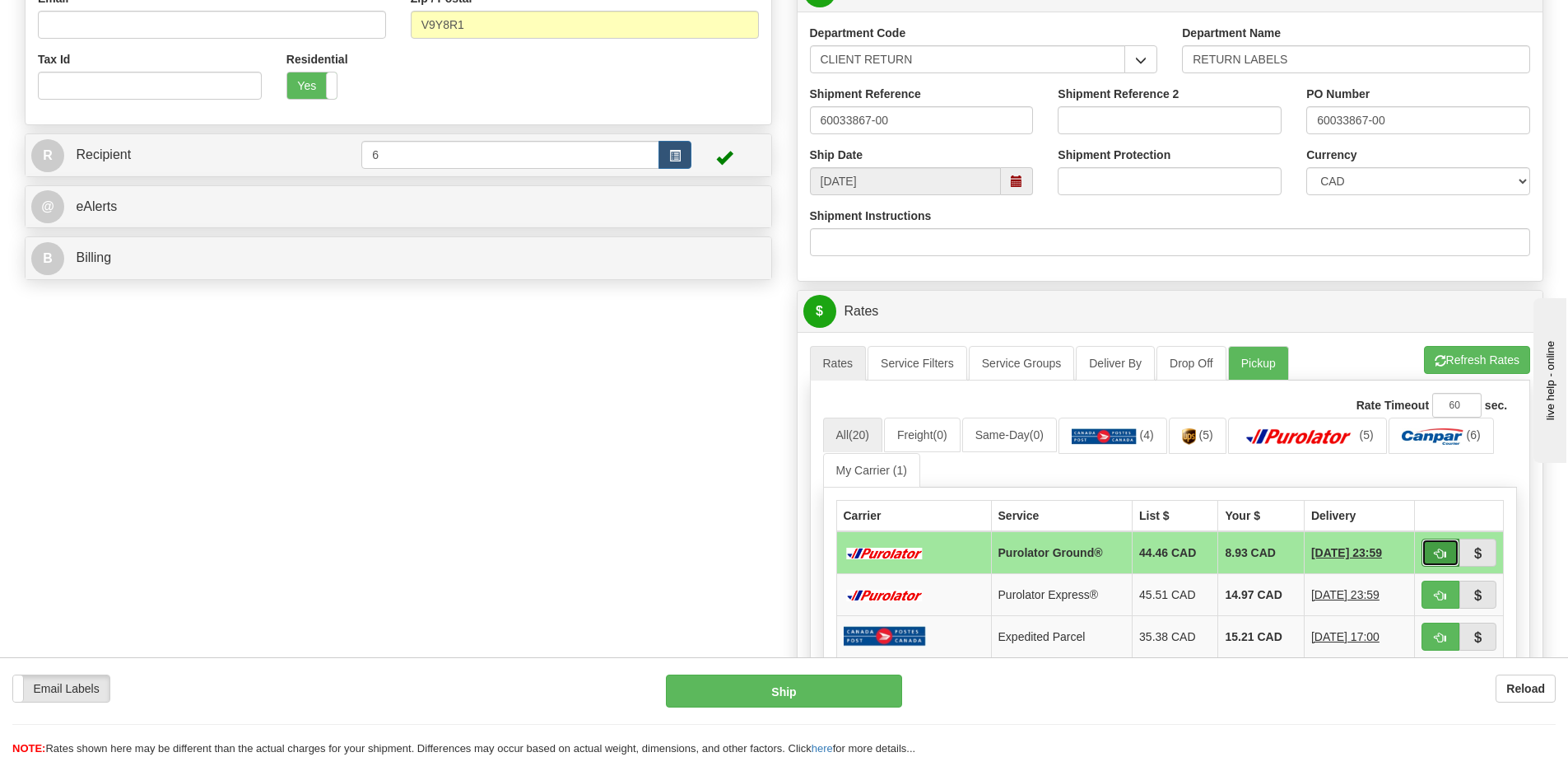
click at [1452, 564] on button "button" at bounding box center [1441, 552] width 38 height 28
type input "260"
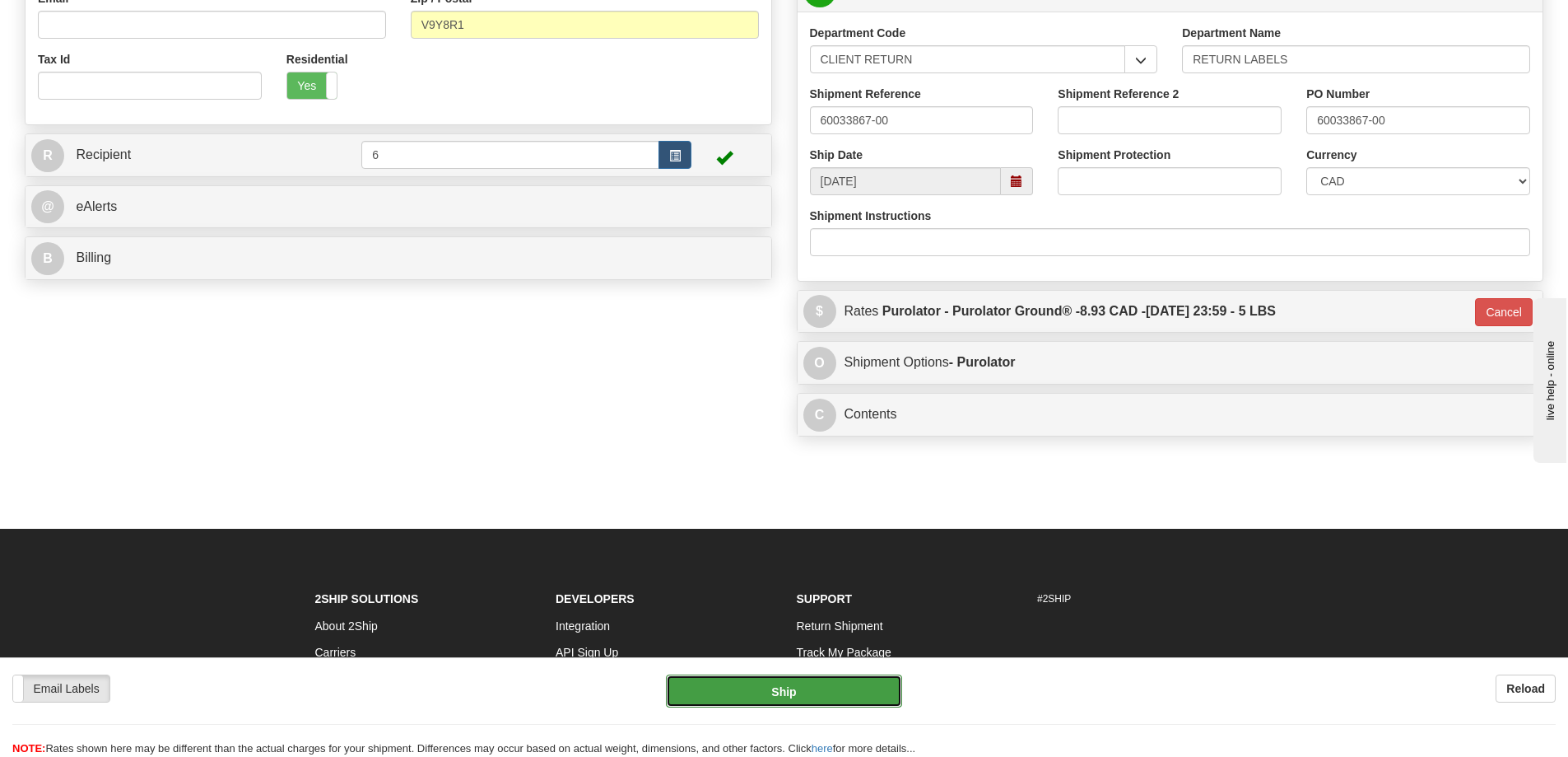
click at [784, 705] on button "Ship" at bounding box center [784, 691] width 236 height 33
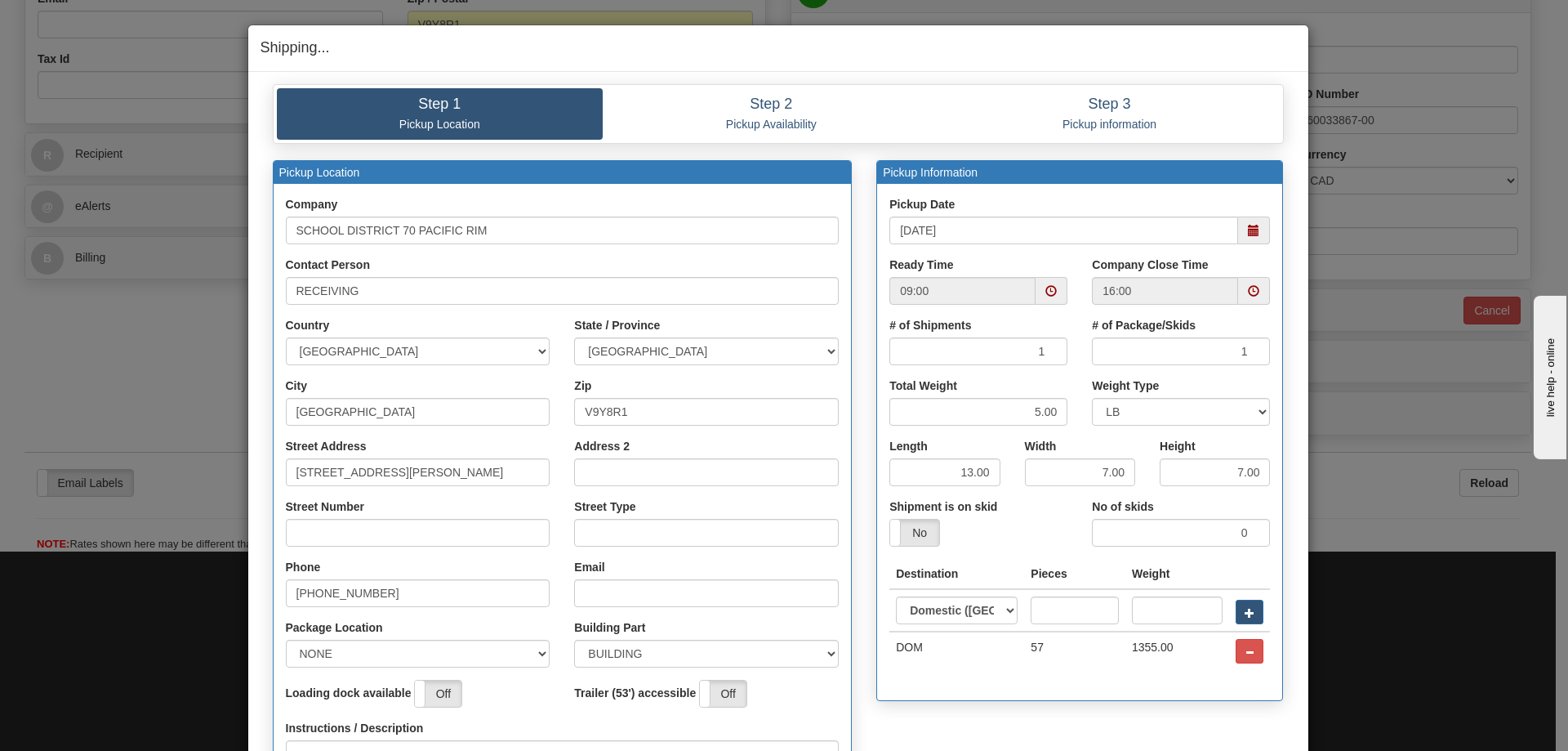
click at [1248, 236] on span at bounding box center [1253, 231] width 12 height 12
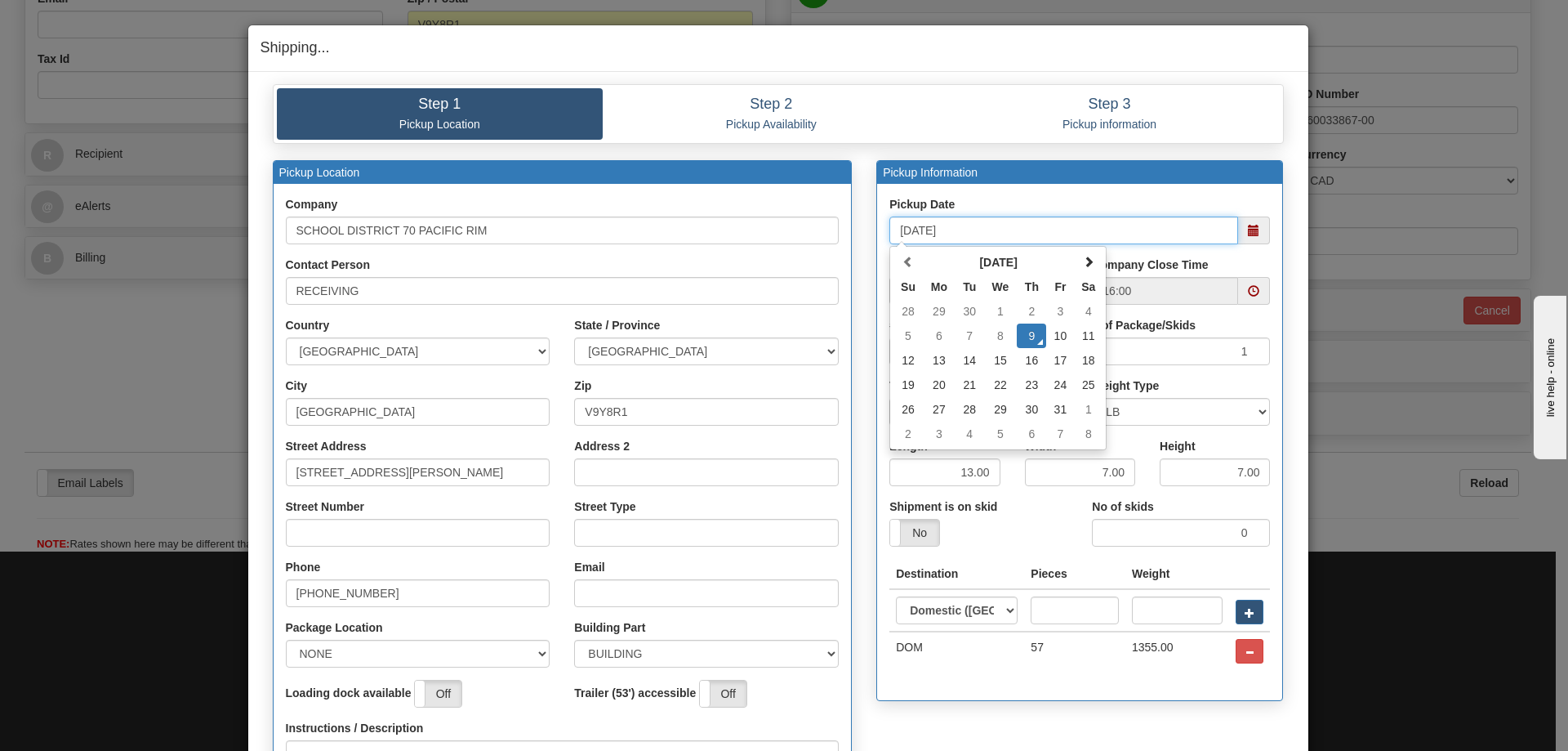
click at [934, 363] on td "13" at bounding box center [939, 360] width 33 height 24
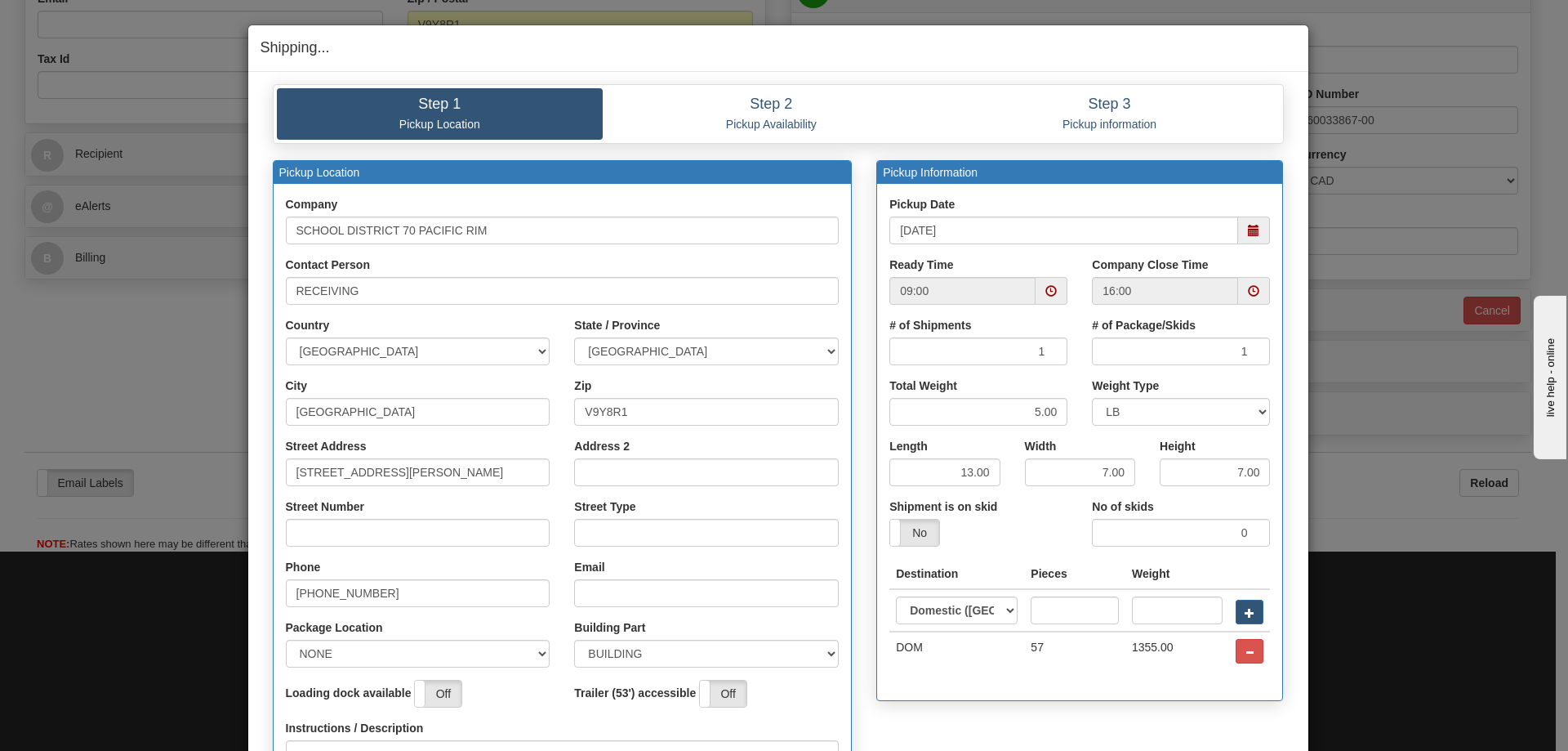
click at [1047, 288] on span at bounding box center [1051, 291] width 12 height 12
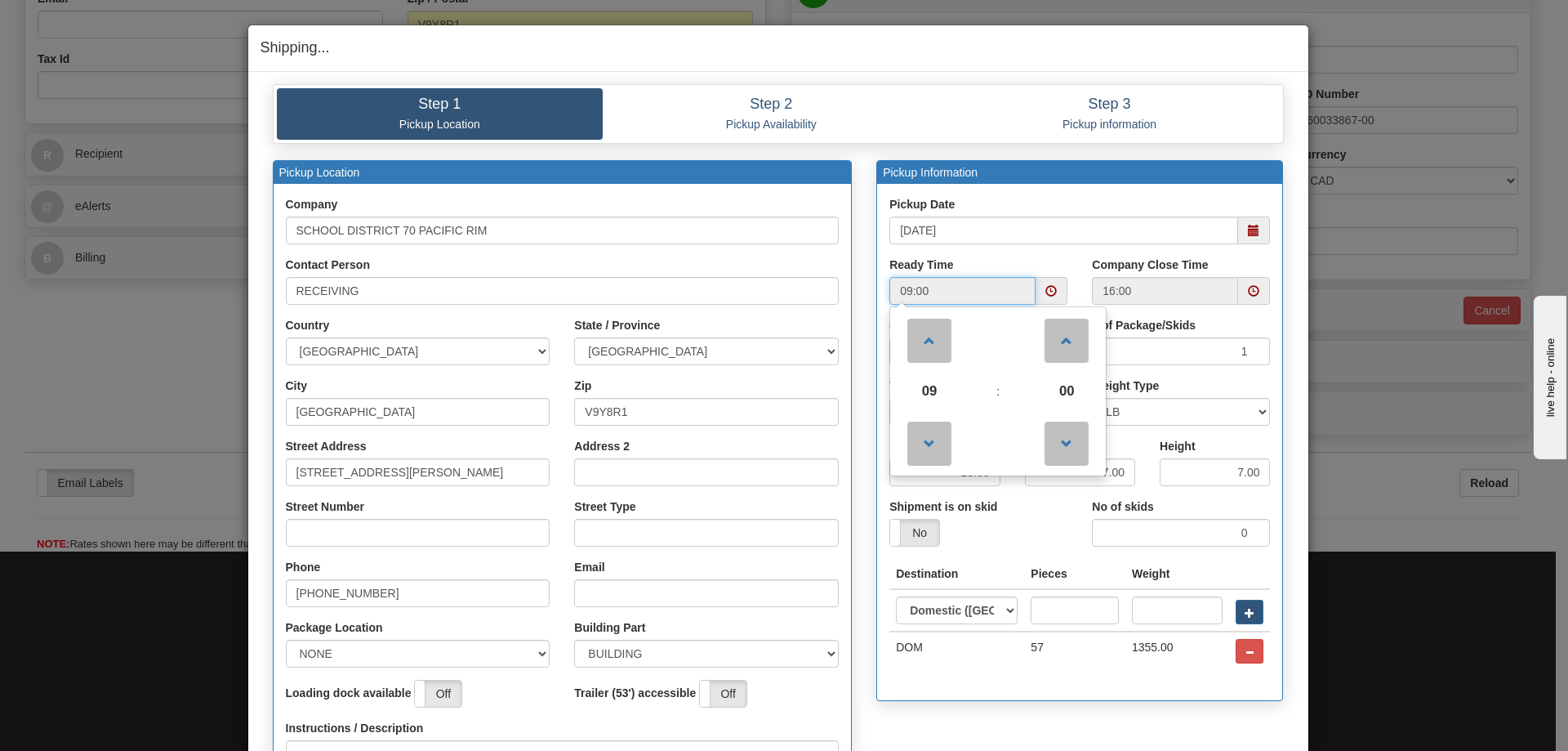
click at [1254, 225] on span at bounding box center [1253, 230] width 32 height 28
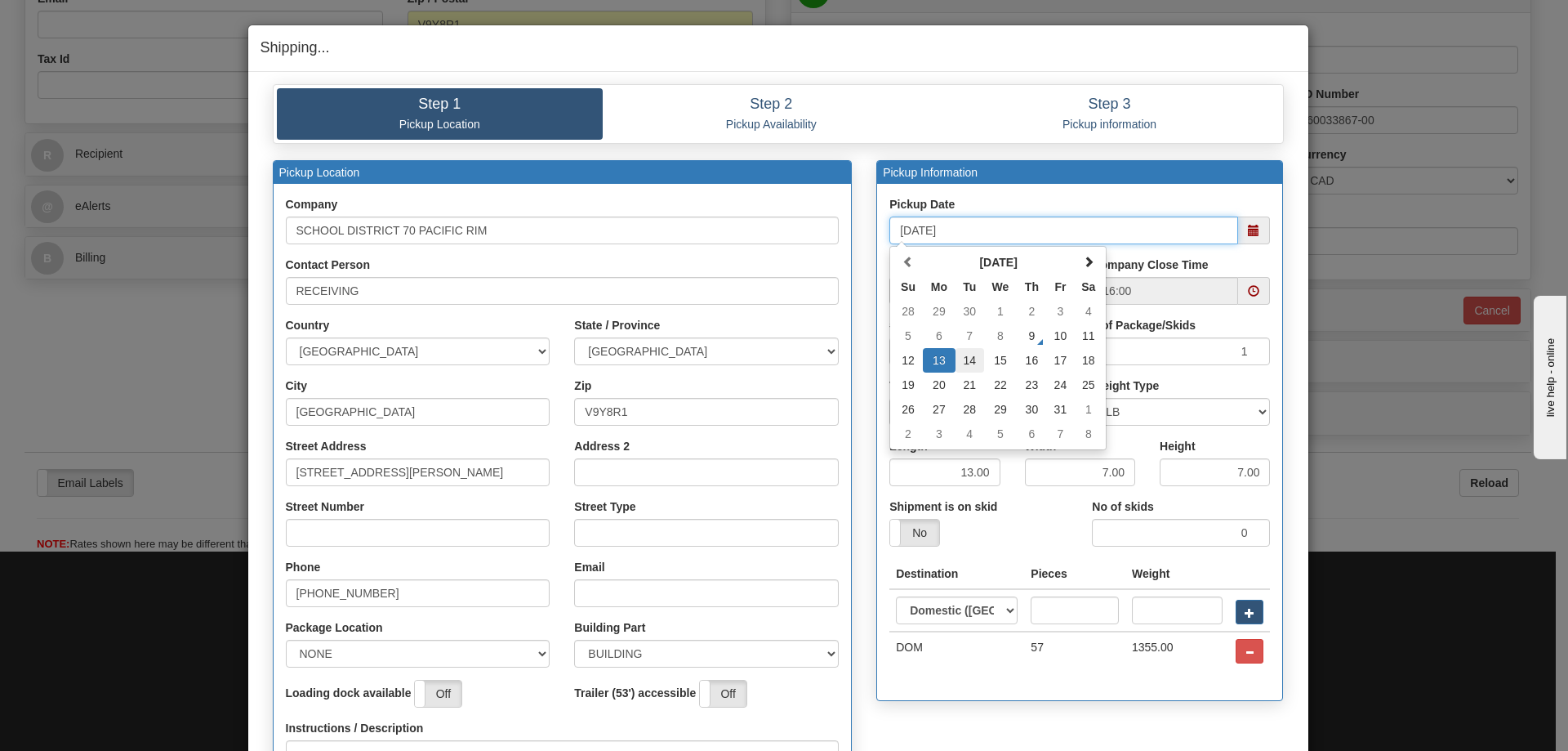
click at [976, 358] on td "14" at bounding box center [970, 360] width 29 height 24
type input "[DATE]"
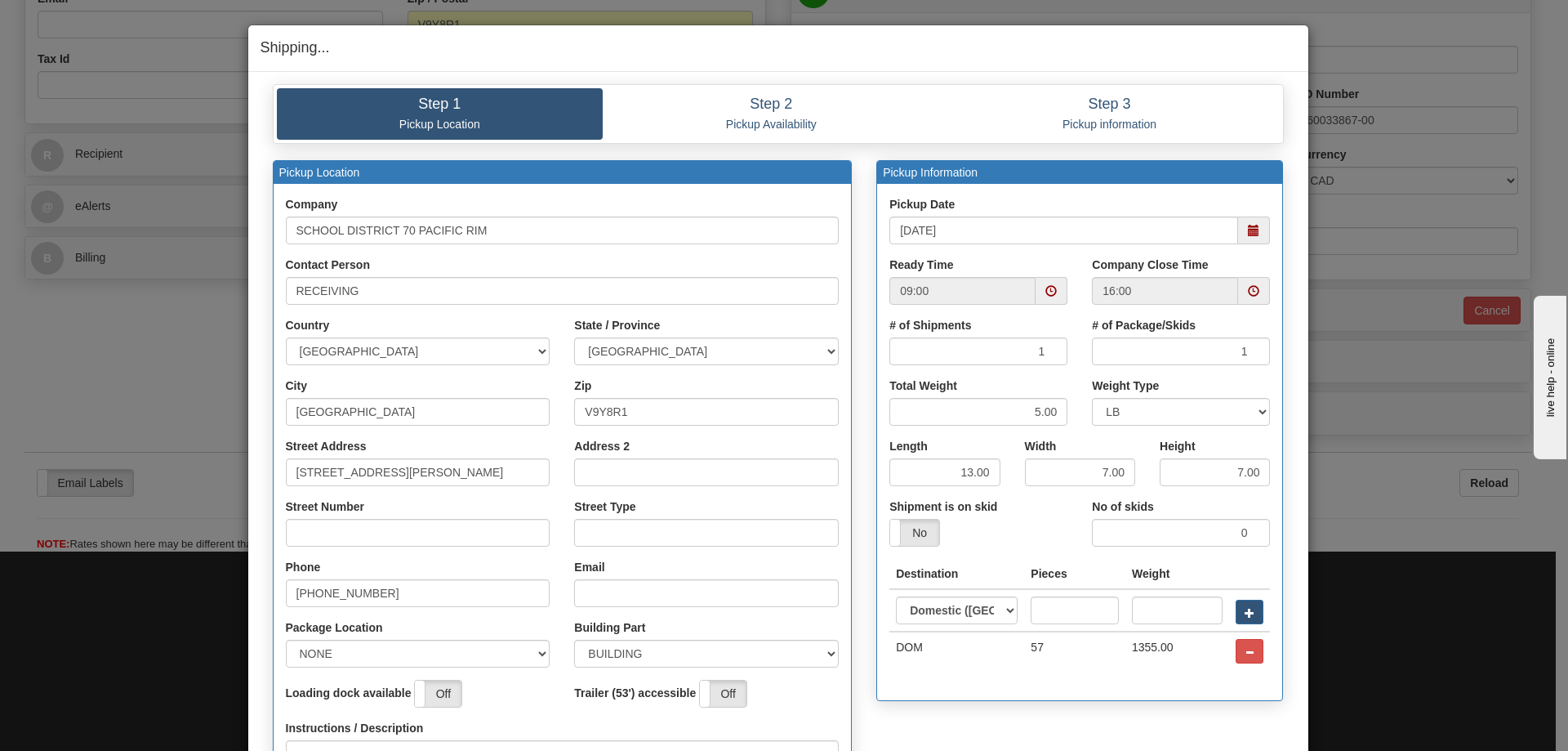
click at [1050, 288] on span at bounding box center [1051, 291] width 12 height 12
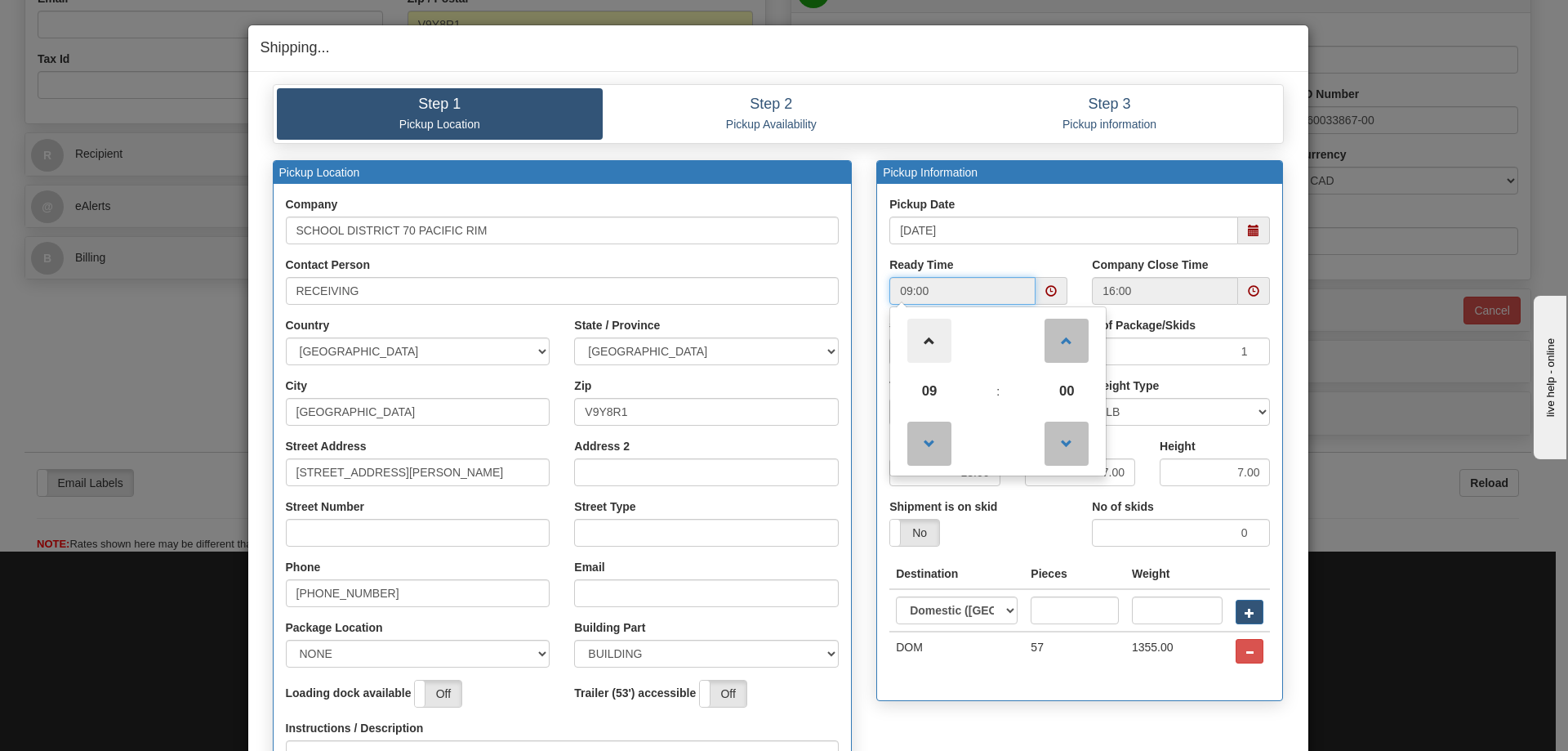
click at [924, 351] on span at bounding box center [929, 341] width 44 height 44
click at [927, 438] on span at bounding box center [929, 444] width 44 height 44
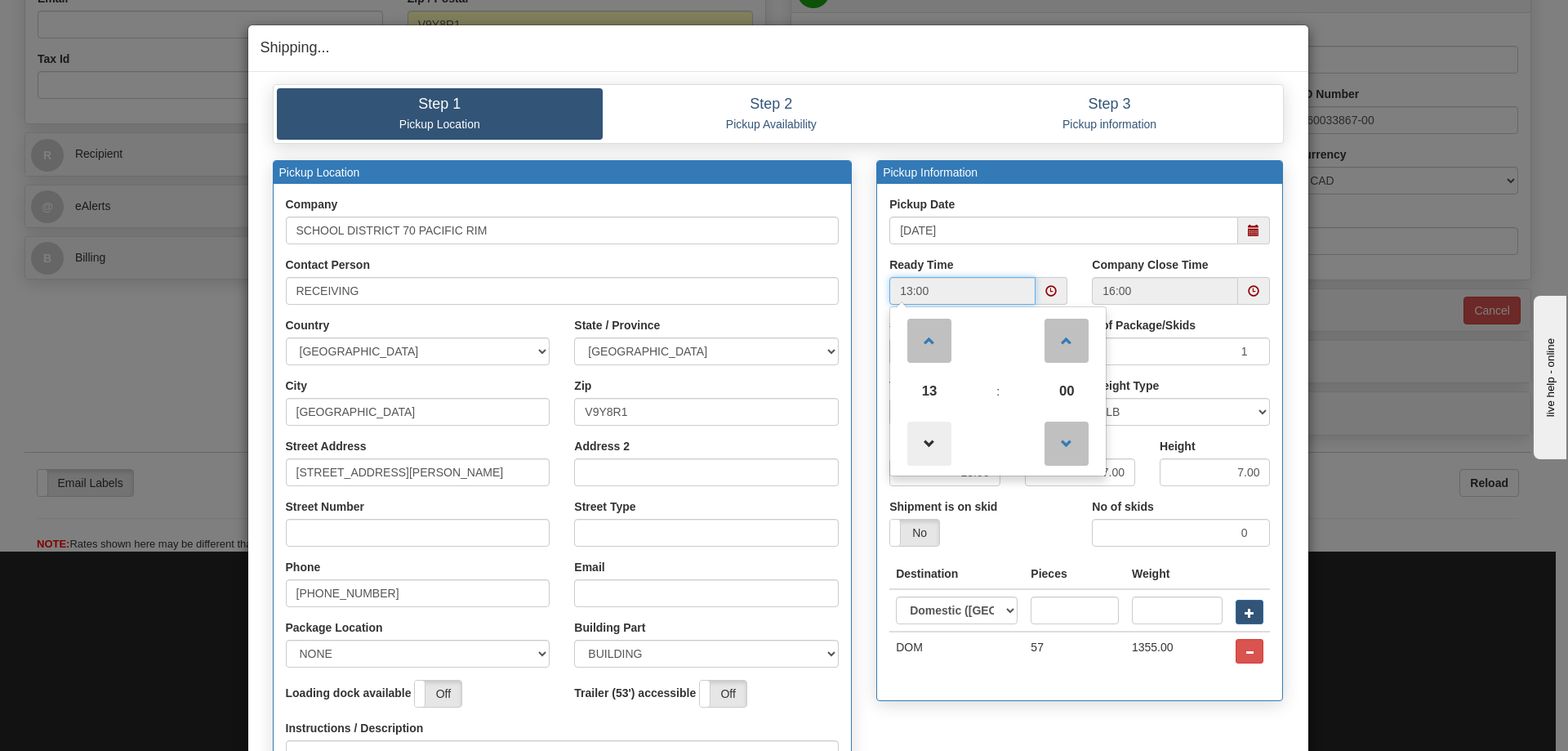
type input "12:00"
click at [1027, 543] on div "Yes No" at bounding box center [978, 532] width 178 height 28
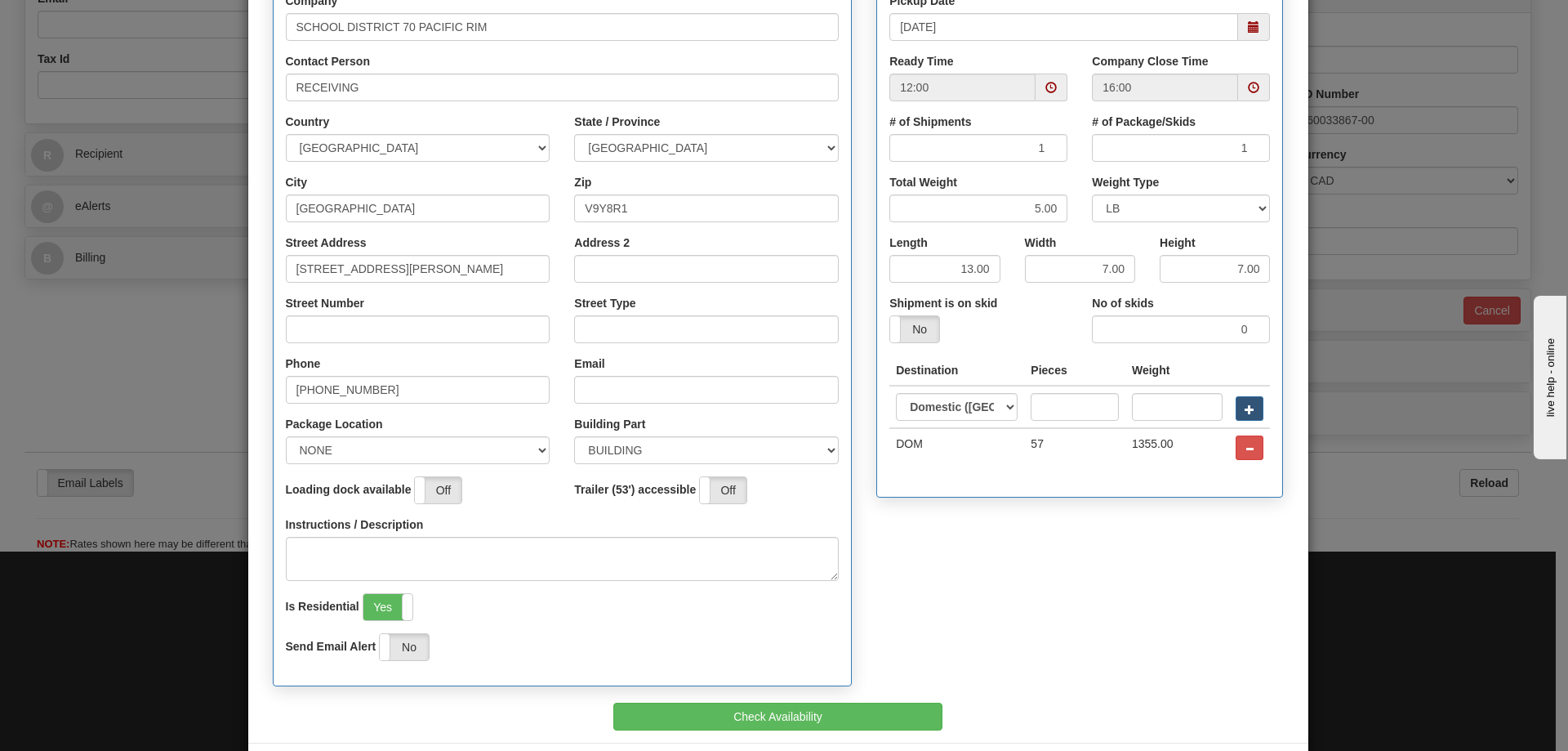
scroll to position [274, 0]
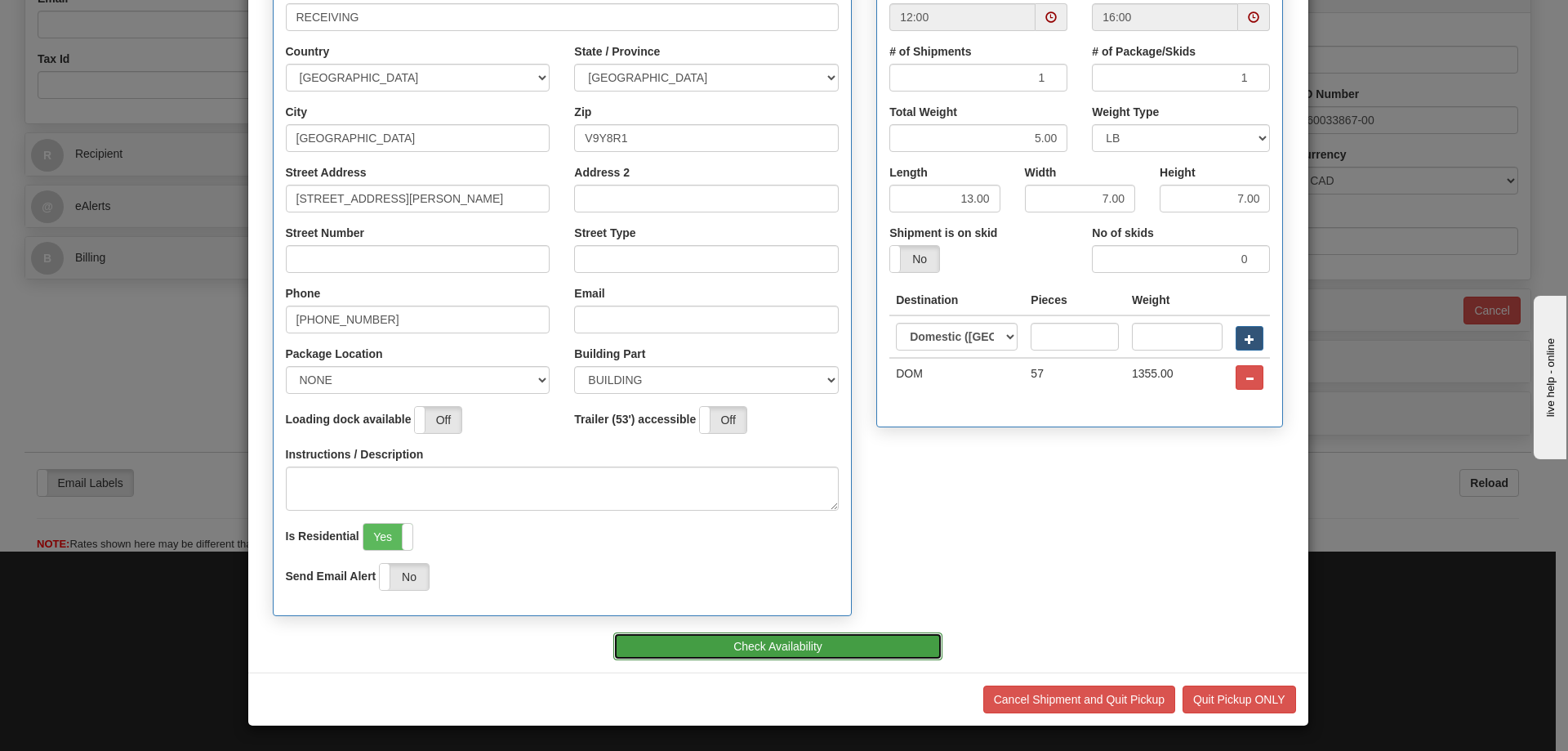
click at [811, 649] on button "Check Availability" at bounding box center [778, 646] width 329 height 28
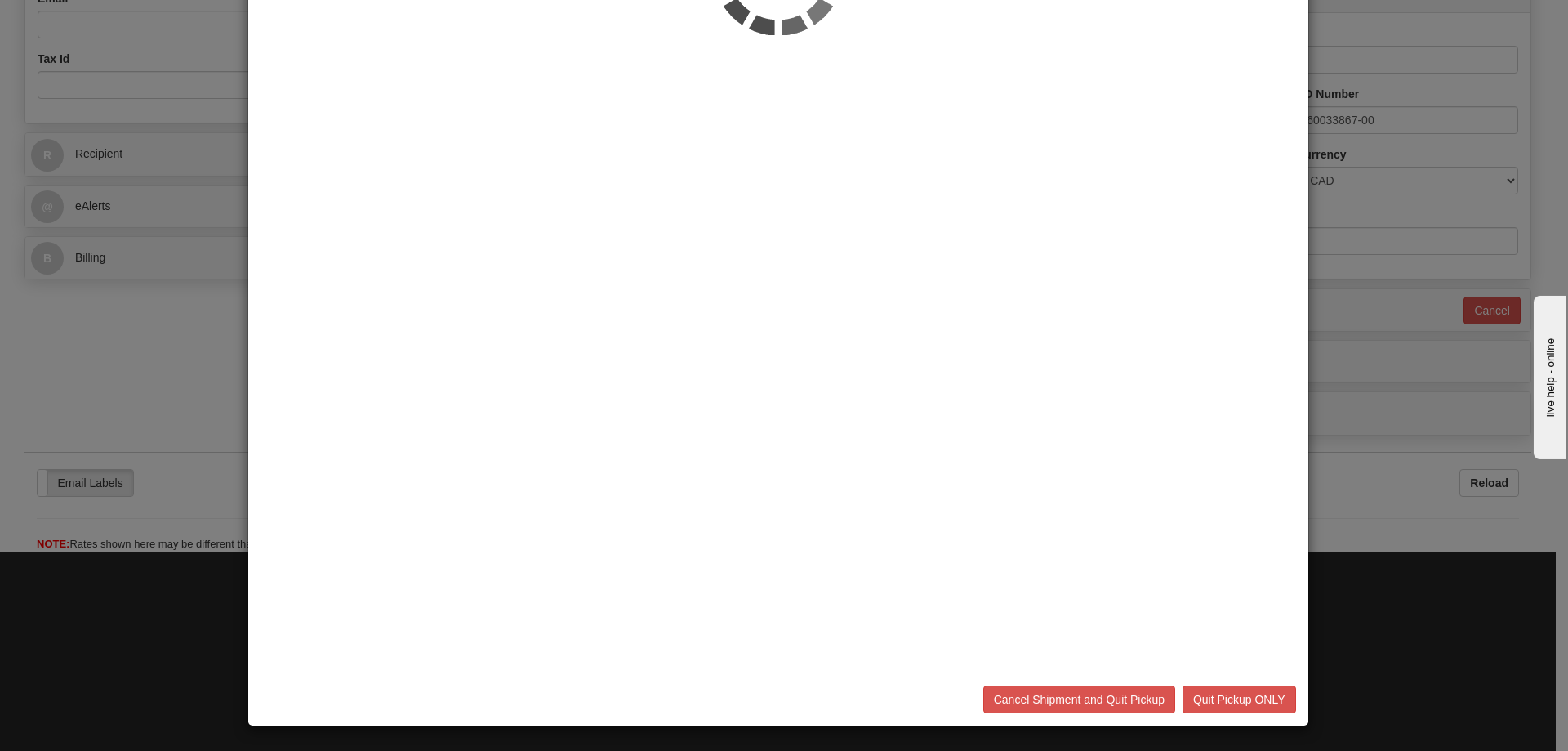
scroll to position [0, 0]
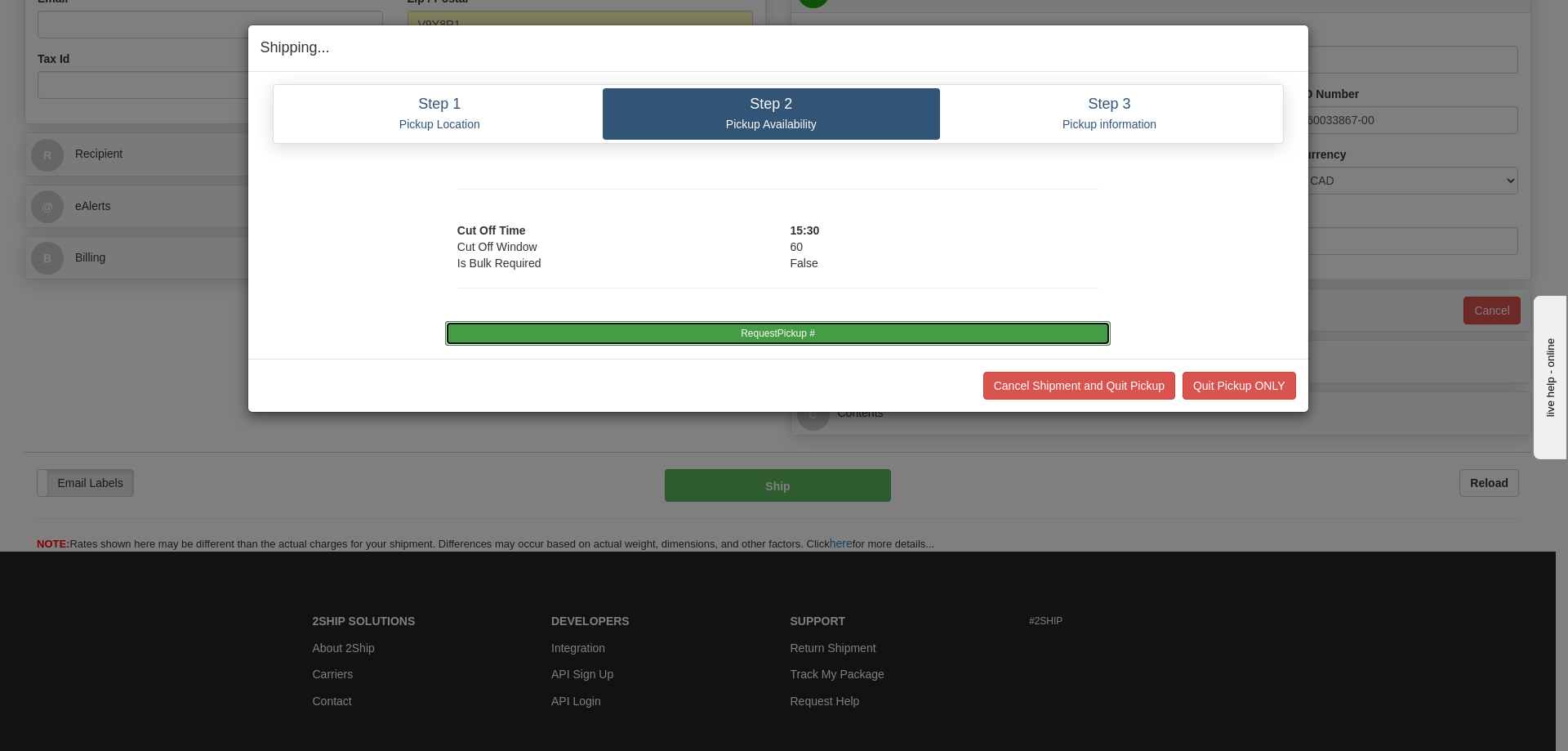
click at [770, 335] on button "RequestPickup #" at bounding box center [778, 333] width 666 height 24
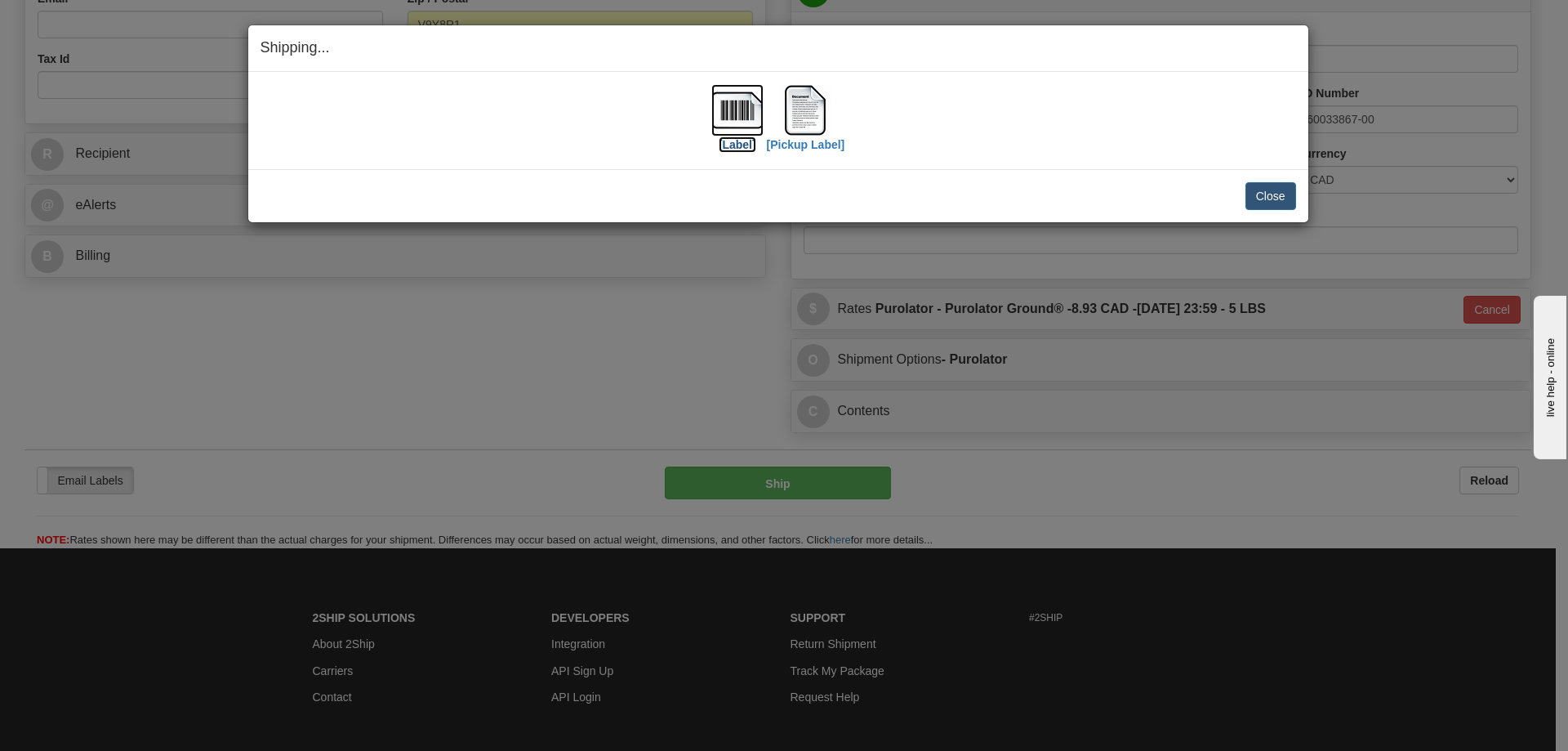
click at [725, 147] on label "[Label]" at bounding box center [737, 144] width 38 height 16
click at [1273, 203] on button "Close" at bounding box center [1271, 196] width 50 height 28
